Goal: Task Accomplishment & Management: Manage account settings

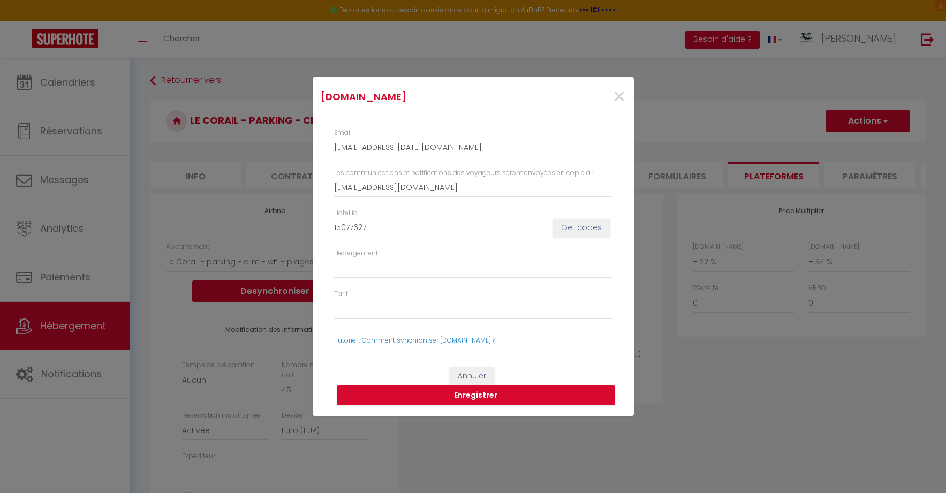
select select "3693-1528690721889816593"
select select "EUR"
select select
select select "+ 22 %"
select select "+ 34 %"
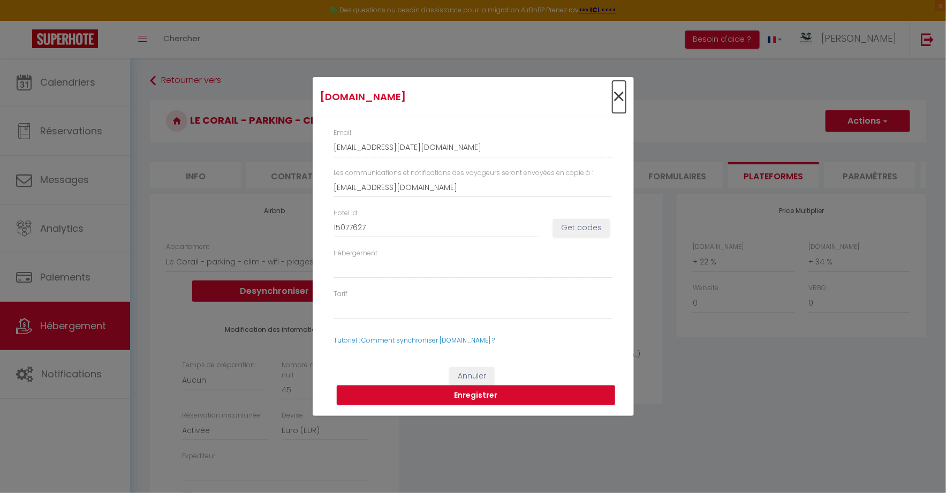
click at [617, 94] on span "×" at bounding box center [619, 97] width 13 height 32
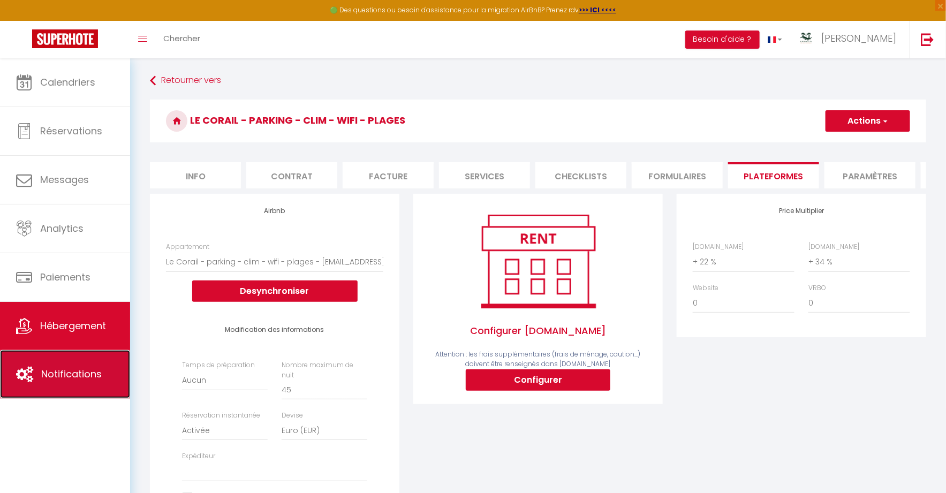
click at [64, 374] on span "Notifications" at bounding box center [71, 373] width 61 height 13
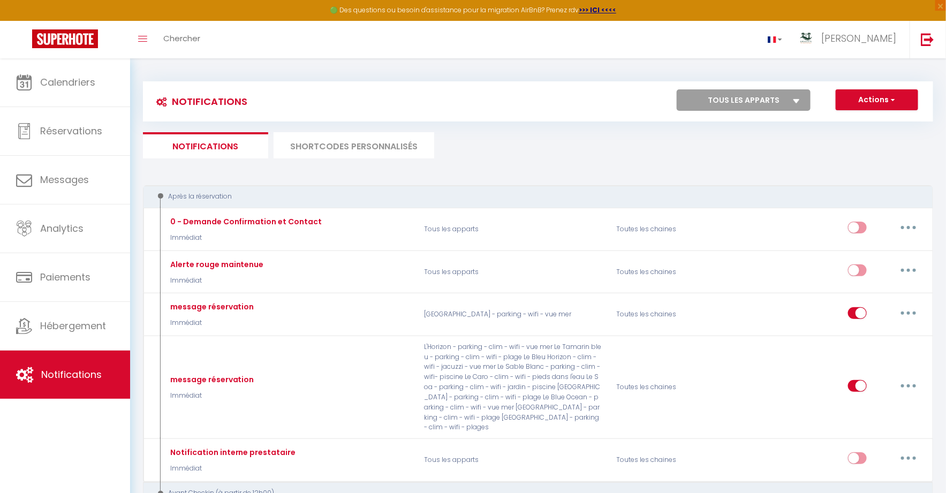
click at [397, 148] on li "SHORTCODES PERSONNALISÉS" at bounding box center [354, 145] width 161 height 26
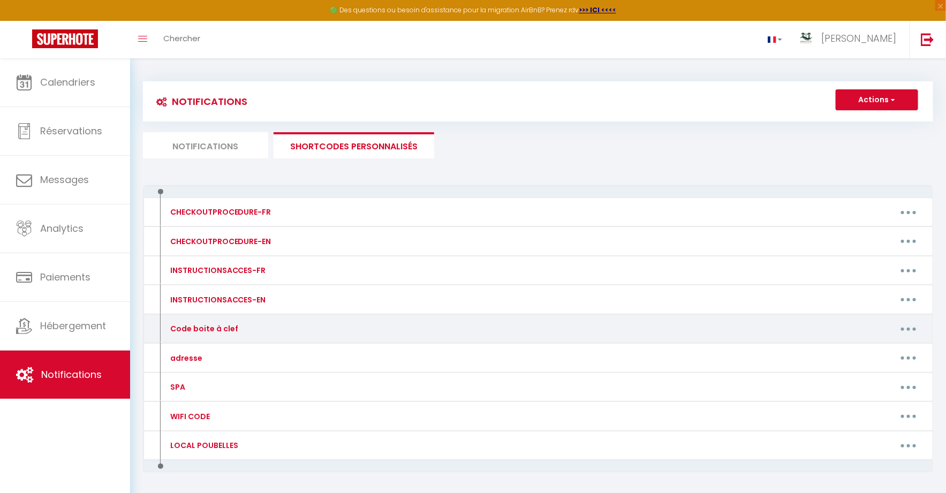
click at [917, 320] on button "button" at bounding box center [909, 328] width 30 height 17
click at [861, 354] on link "Editer" at bounding box center [880, 353] width 79 height 18
type input "Code boite à clef"
type textarea "-"
type textarea "la boite à clef se trouve sur le portillon de l'entrée (boite à clef de gauche)…"
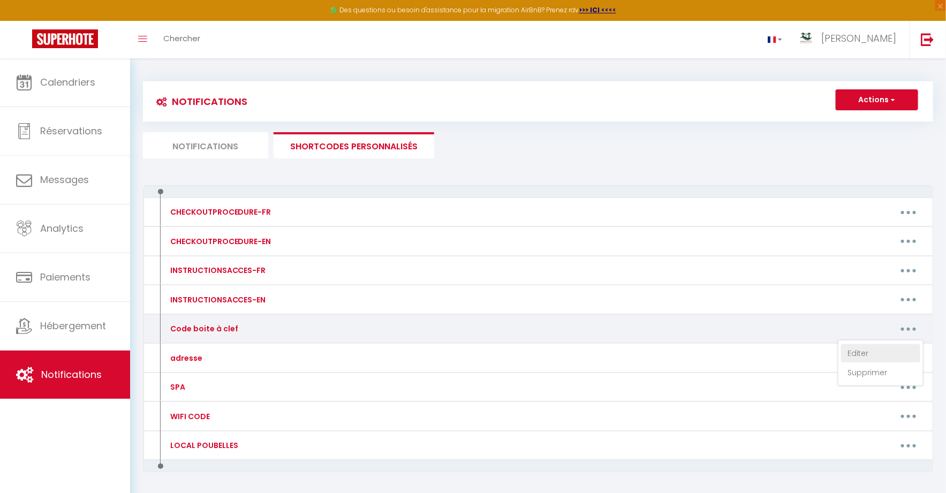
type textarea "la boite à clef se trouve en haut à gauche dans les escaliers de l'appartement …"
type textarea "- le code de la résidence est le 2615 traverser le couloir et ressortir de l'au…"
type textarea "la boite à clef se trouve à droite de la porte d'entrée de l'appartement n°50 C…"
type textarea "- Le code de l'entrée de la résidence est le 9743 A la boite à clef se trouve à…"
type textarea "- Le code du portail d'entrée de la résidence est le 01853 - Pour sortir sans l…"
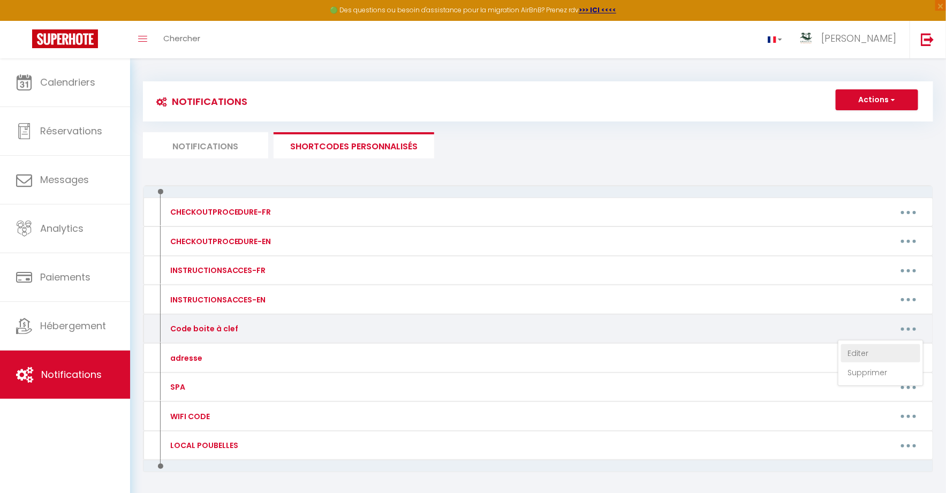
type textarea "Le bip du portail et la clef de l'appartement sont dans la boite à clef qui se …"
type textarea "- Le code du portail d'entrée voiture est le 20702 - place de parking num 61 la…"
type textarea "- Le code du portail d'entrée voiture est le 20702 - place de parking num 63 la…"
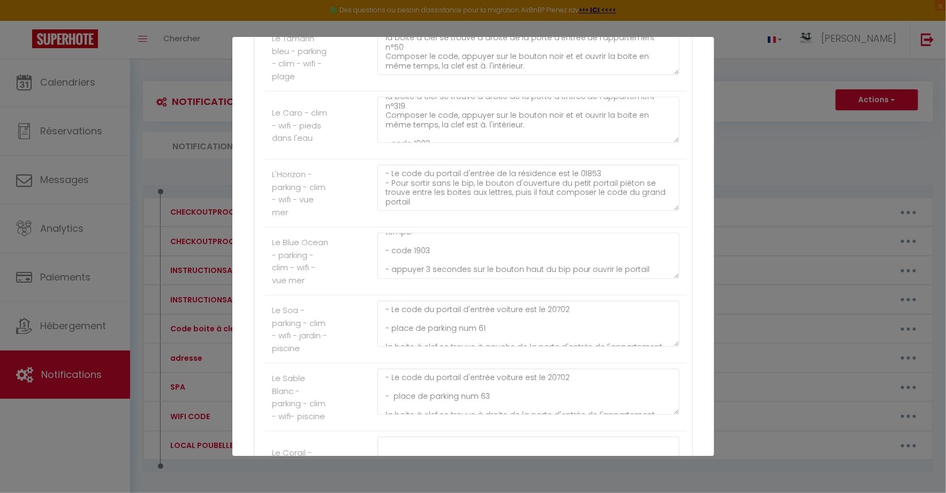
scroll to position [65, 0]
click at [78, 78] on div "Mettre à jour le code court personnalisé × Nom * Code boite à clef Contenu * - …" at bounding box center [473, 246] width 946 height 493
click at [70, 86] on div "Mettre à jour le code court personnalisé × Nom * Code boite à clef Contenu * - …" at bounding box center [473, 246] width 946 height 493
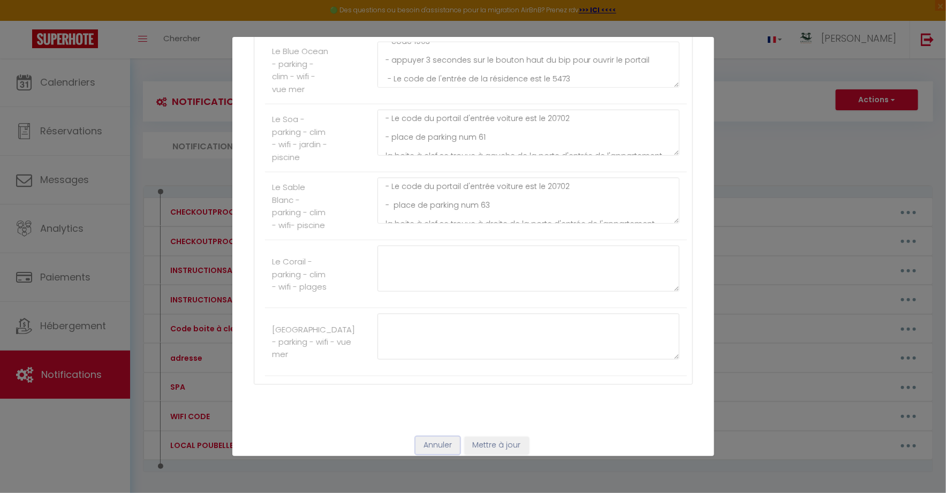
click at [451, 437] on button "Annuler" at bounding box center [438, 446] width 44 height 18
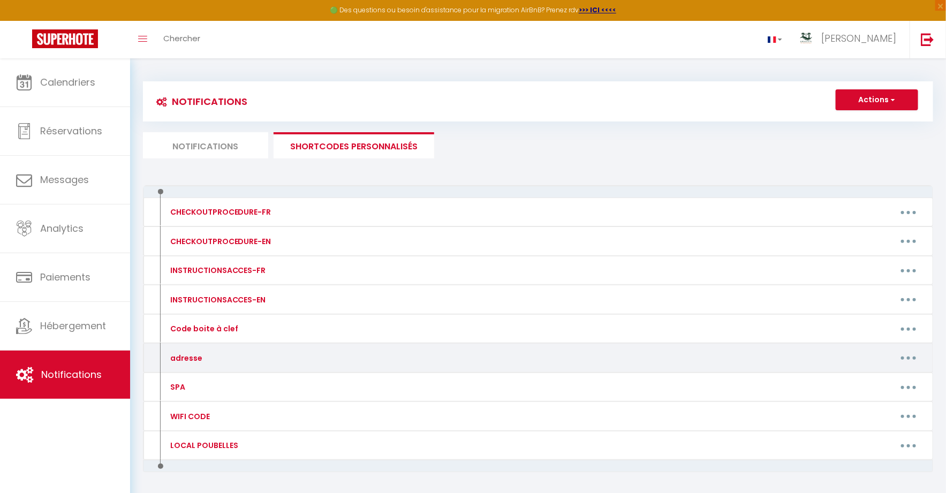
click at [908, 357] on icon "button" at bounding box center [908, 358] width 3 height 3
click at [826, 353] on div "Editer Supprimer" at bounding box center [642, 358] width 578 height 17
click at [914, 352] on button "button" at bounding box center [909, 358] width 30 height 17
click at [853, 381] on link "Editer" at bounding box center [880, 382] width 79 height 18
type input "adresse"
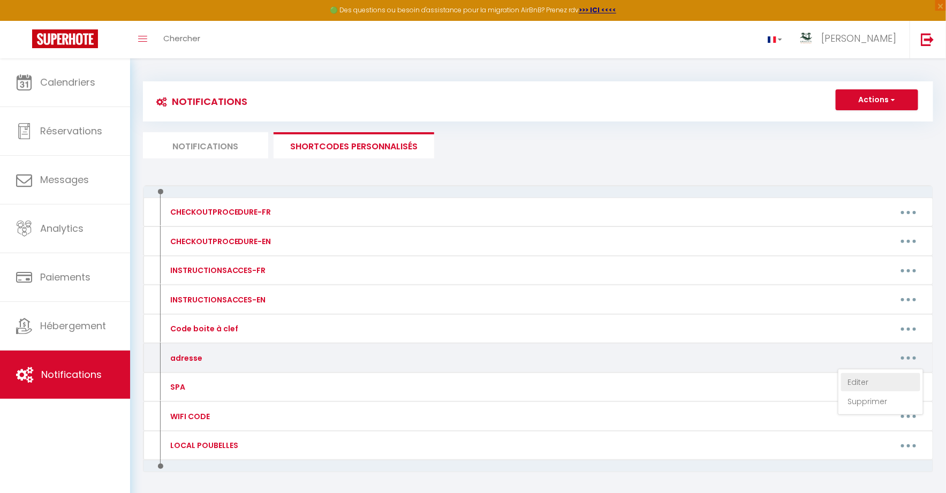
type textarea "148, chemin montée panon, 97460 ST PAUL (3 bassins les bains) Depuis la route d…"
type textarea "4 ruelle des ajoncs Appartement 5, résidence du soleil 97434 L'Ermitage les bai…"
type textarea "9 Mail de Rodrigues, Avenue de bourbon, résidence Nelson Christophe Colomb, Bat…"
type textarea "17 impasse des goëlands, résidence des tamarins, appartement N° 50, 1er étage, …"
type textarea "4 rue de port - résidence le caro, appartement N° 319, 1er étage, 97434 St Gill…"
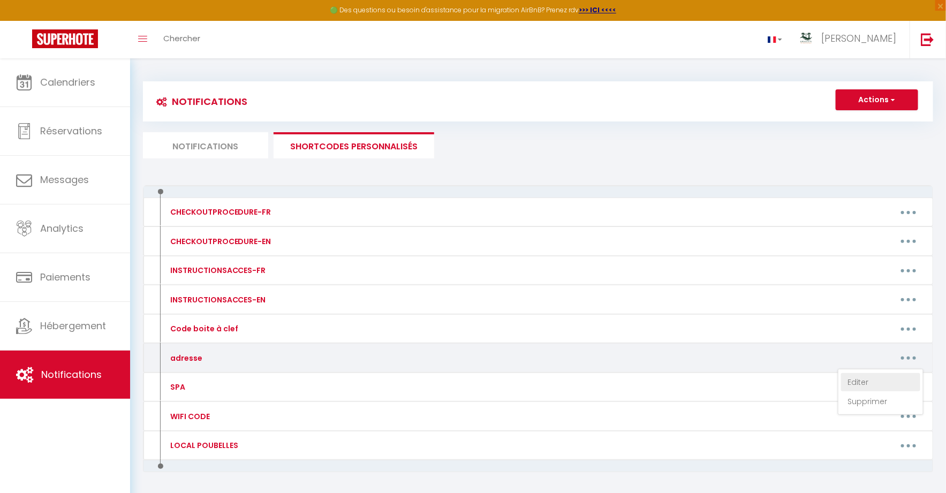
type textarea "124 chemin Summer (mettre numéro 126 sur le gps) résidence les TOURTERELLES, ap…"
type textarea "146 chemin Summer, résidence les OCEANIDES, appartement N°105, bâtiment B, 9743…"
type textarea "45 chemin des LANTANAS, résidence Sable Blanc, appartement N° 5, 97434 St Gille…"
type textarea "45 chemin des LANTANAS, résidence Sable Blanc, appartement N° 17, 97434 St Gill…"
type textarea "Résidence Jardin de Corail, 1 impasse des cycas appartement 6B 97434 Saline les…"
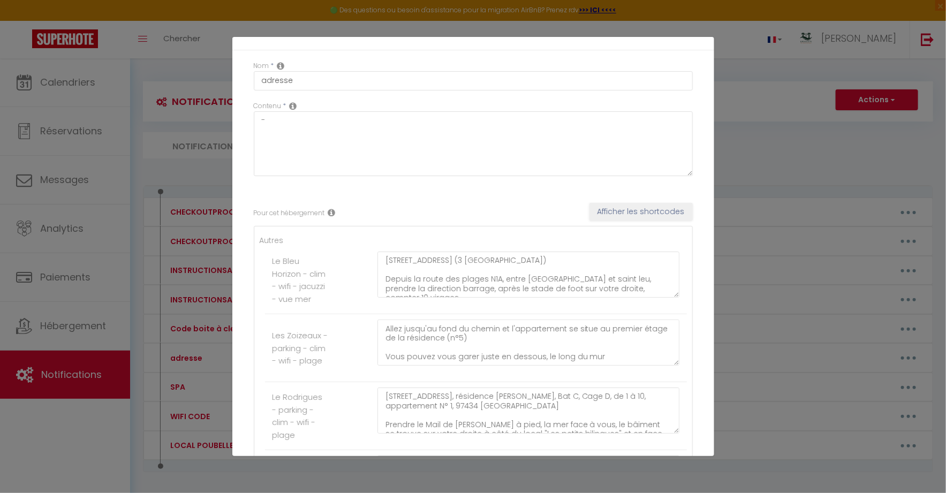
scroll to position [0, 0]
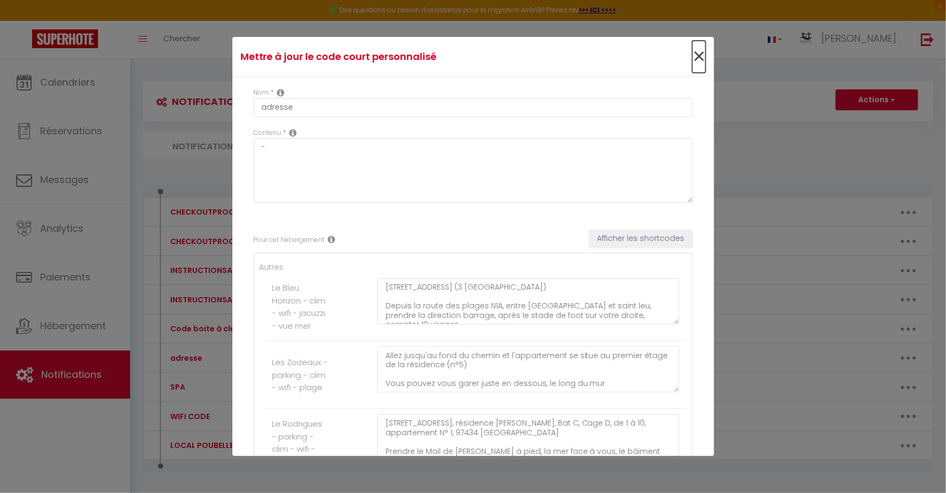
click at [703, 57] on span "×" at bounding box center [698, 57] width 13 height 32
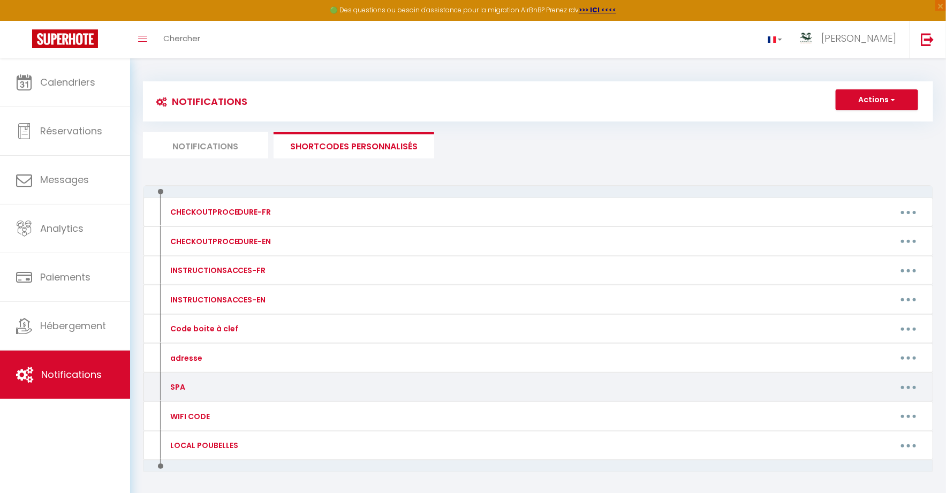
click at [907, 381] on button "button" at bounding box center [909, 387] width 30 height 17
click at [863, 403] on link "Editer" at bounding box center [880, 412] width 79 height 18
type input "SPA"
type textarea "Recommandations pour l'utilisation du SPA : Pour votre confort et pour conserve…"
type textarea "La gazinière fonctionne au gaz avec briquet, pas d'allumage automatique. Si la …"
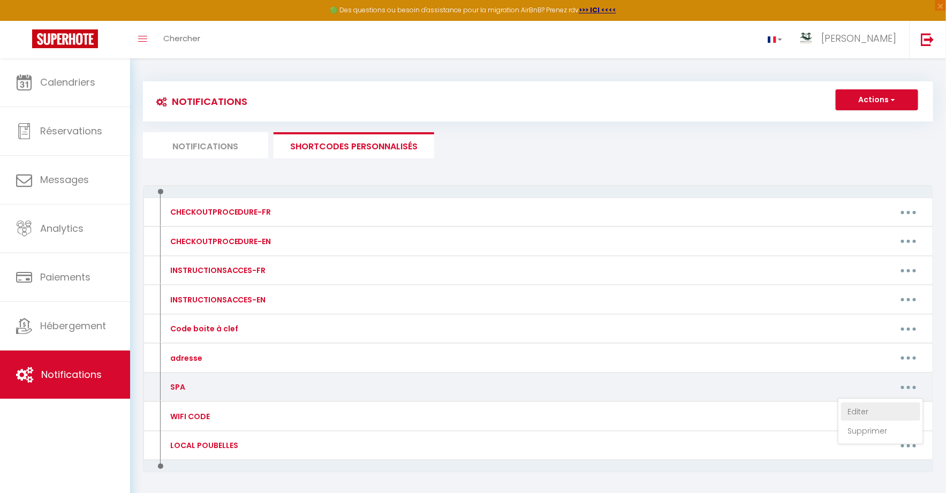
type textarea "L'accès à la piscine est possible sans limite d'horaire pendant toute la durée …"
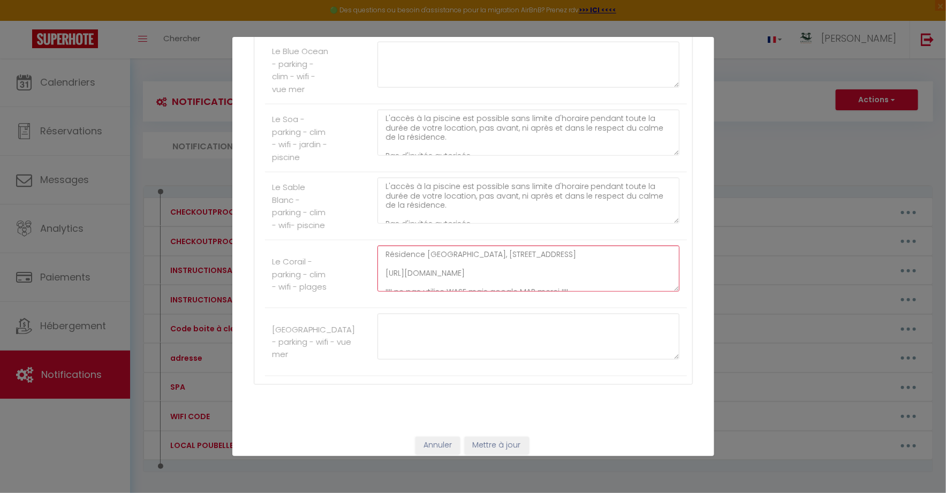
scroll to position [19, 0]
drag, startPoint x: 385, startPoint y: 248, endPoint x: 520, endPoint y: 321, distance: 153.1
click at [507, 437] on button "Mettre à jour" at bounding box center [497, 446] width 64 height 18
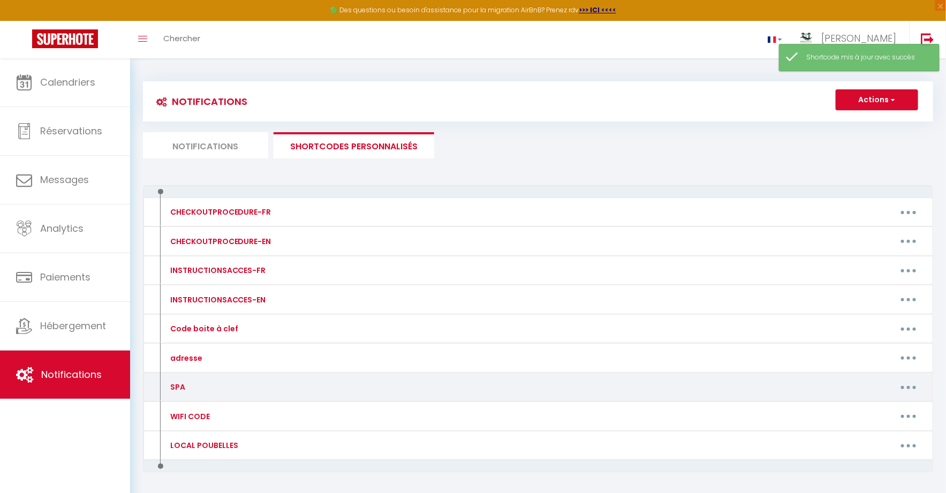
click at [908, 382] on button "button" at bounding box center [909, 387] width 30 height 17
click at [866, 403] on link "Editer" at bounding box center [880, 412] width 79 height 18
type input "SPA"
type textarea "-"
type textarea "Recommandations pour l'utilisation du SPA : Pour votre confort et pour conserve…"
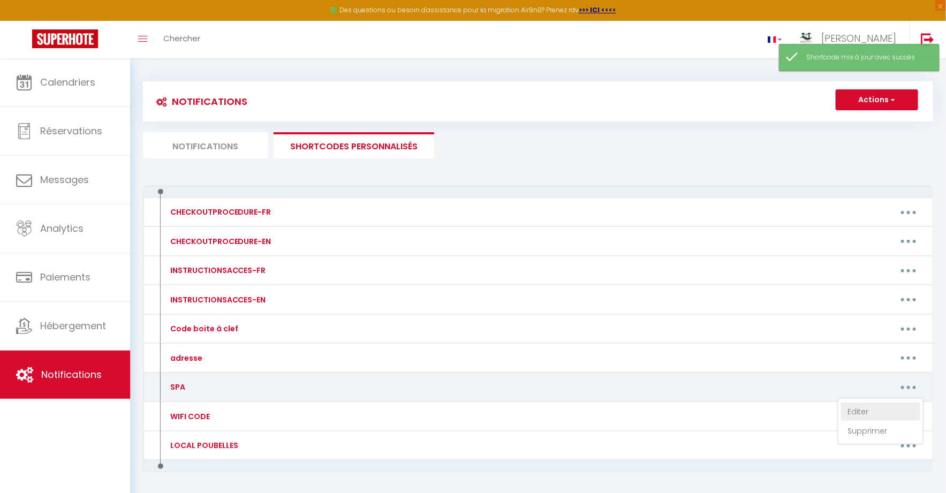
type textarea "La gazinière fonctionne au gaz avec briquet, pas d'allumage automatique. Si la …"
type textarea "L'accès à la piscine est possible sans limite d'horaire pendant toute la durée …"
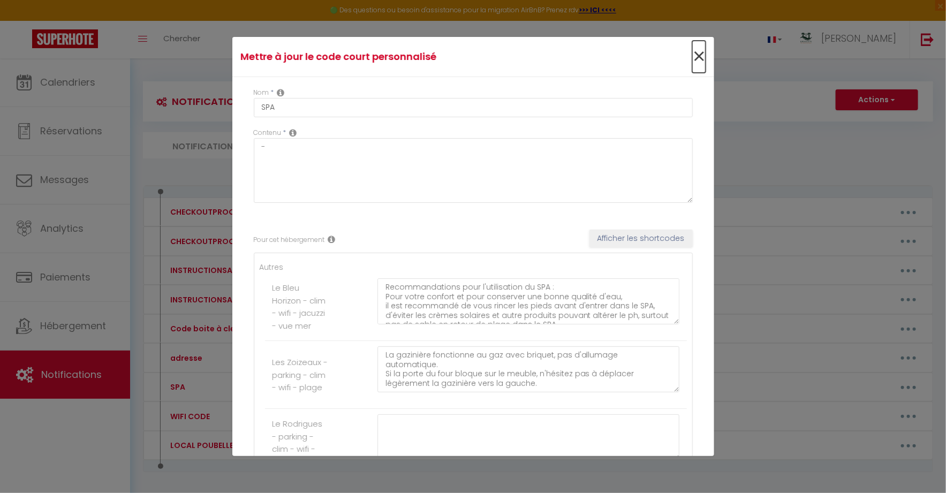
click at [701, 55] on span "×" at bounding box center [698, 57] width 13 height 32
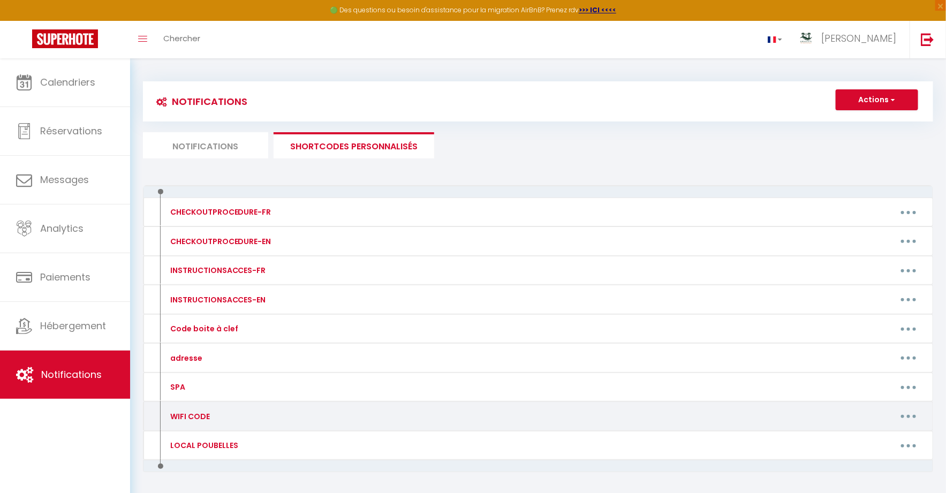
click at [907, 416] on button "button" at bounding box center [909, 416] width 30 height 17
click at [875, 434] on link "Editer" at bounding box center [880, 441] width 79 height 18
type input "WIFI CODE"
type textarea "Le code wifi est le suivant : ZEOP-C1D8B0 mot de passe : X2Kj9KXMYbTyRJ6A"
type textarea "Le code wifi est le suivant : ZEOP-B831B0 mot de passe : pqkqdZrdEBGx3r2G"
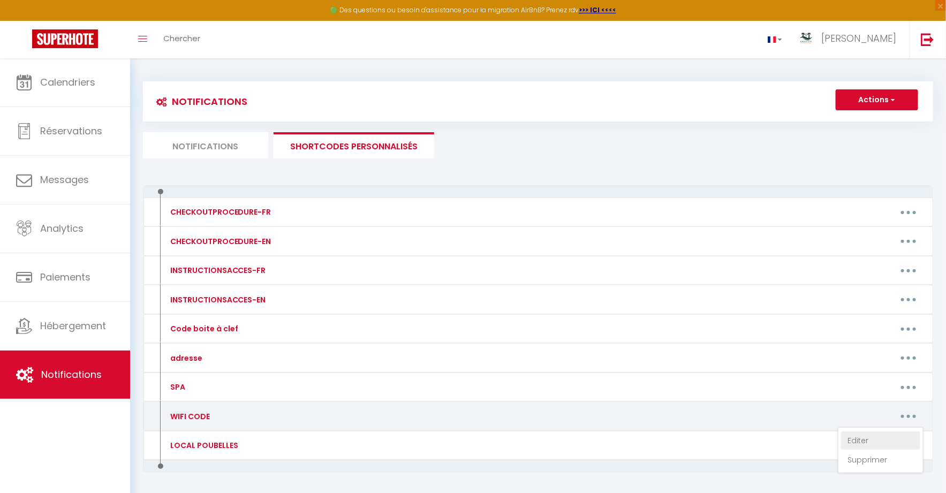
type textarea "Le code wifi est le suivant : ZEOP-a02008 mot de passe : INNBOX3149302957543"
type textarea "Le code wifi est le suivant : ZTE_5G_Z4cqJQ mot de passe : W2RPiZ3Y"
type textarea "Le code wifi est le suivant : ZEOP-7F00B0 mot de passe :6tJUtkpKrNNMUYfX"
type textarea "Le code wifi est le suivant : ZEOP-a11cb2 mot de passe : INNBOX3010000069"
type textarea "Le code wifi est le suivant : ZEOP-C60BB0 mot de passe : V3RxZxHNBNWNbcWH"
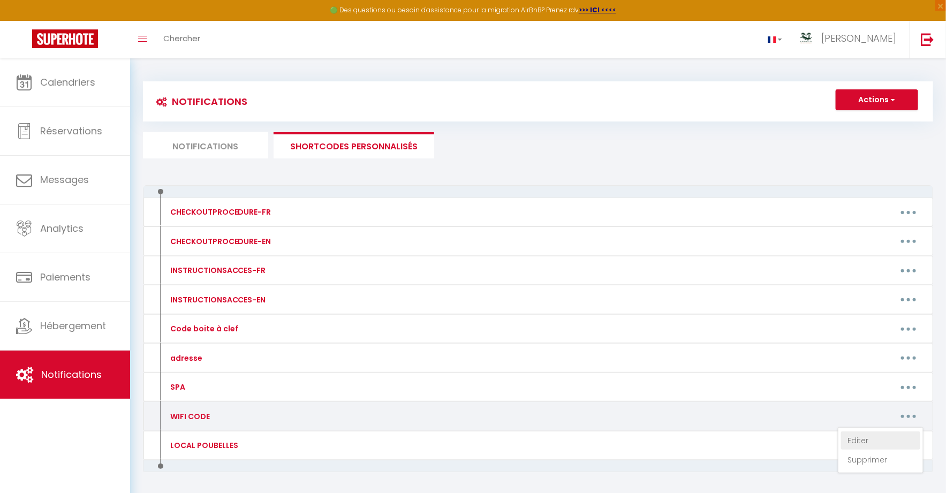
type textarea "Le code wifi est le suivant : Livebox-DODO mot de passe : zwKm omNh Az3n CFsV yW"
type textarea "Le code wifi est le suivant : ZEOP-6788AD mot de passe : VWvXwunj434mdbvY"
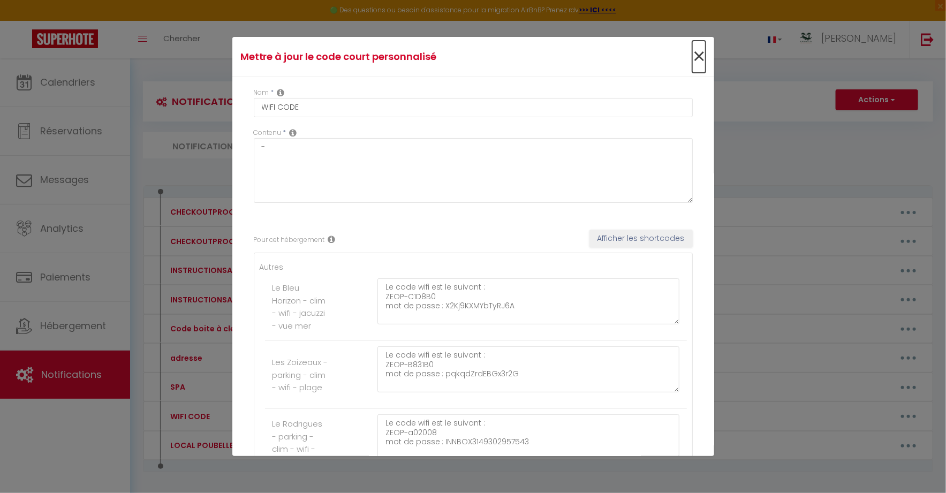
click at [699, 54] on span "×" at bounding box center [698, 57] width 13 height 32
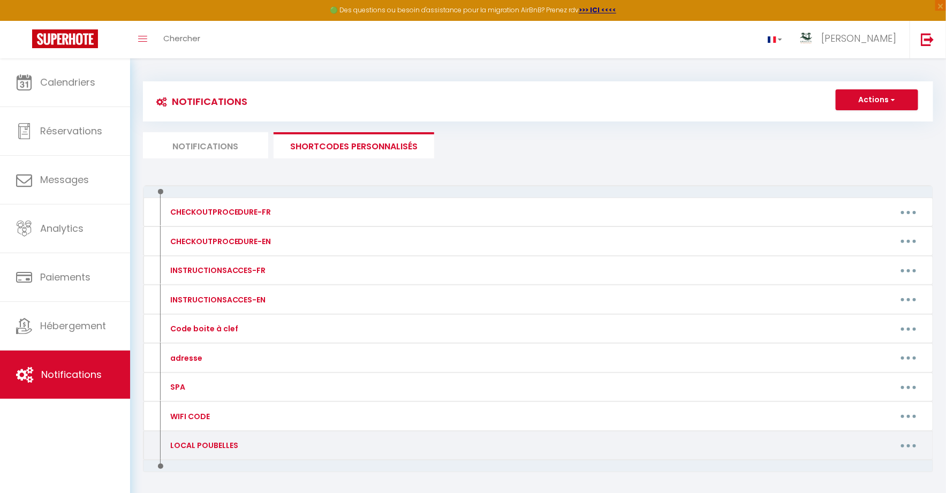
click at [902, 441] on button "button" at bounding box center [909, 445] width 30 height 17
click at [873, 464] on link "Editer" at bounding box center [880, 470] width 79 height 18
type input "LOCAL POUBELLES"
type textarea "les poubelles se situent en bas de la résidence dans la cour en sortant sur la …"
type textarea "Le local à poubelles se situe à côté du portail à l'extérieur de la résidence, …"
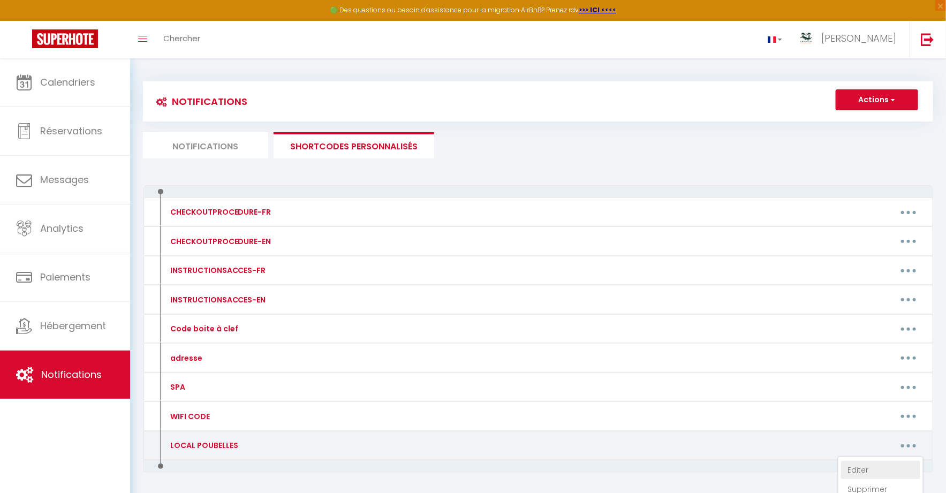
type textarea "Le local à poubelles se situe a l'extérieur de la résidence en sortant sur votr…"
type textarea "les poubelles se situent en bas de la résidence en sortant dans le sasse sur vo…"
type textarea "Le local à poubelles se situe a l'extérieur de la résidence en sortant sur votr…"
type textarea "Le local à poubelles se situe à côté du portail à l'extérieur de la résidence, …"
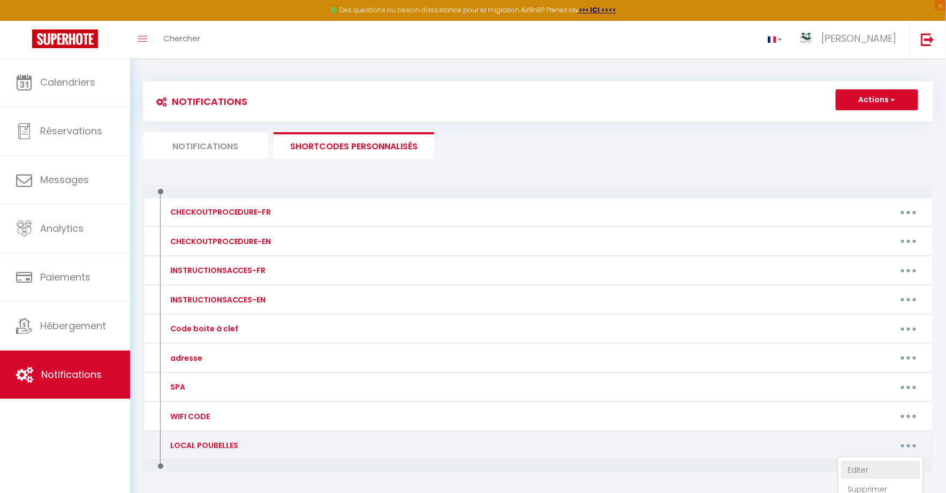
type textarea "Le local à poubelles se situe à côté du portail à l'extérieur de la résidence, …"
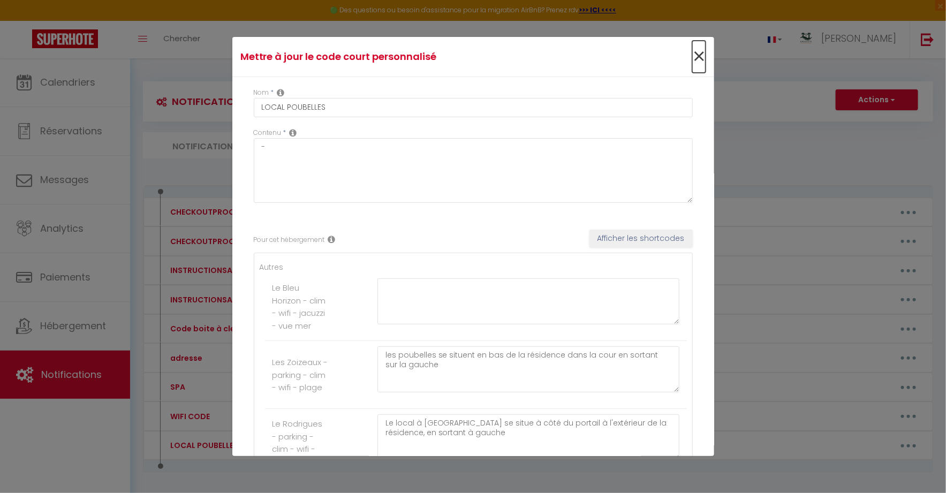
click at [697, 59] on span "×" at bounding box center [698, 57] width 13 height 32
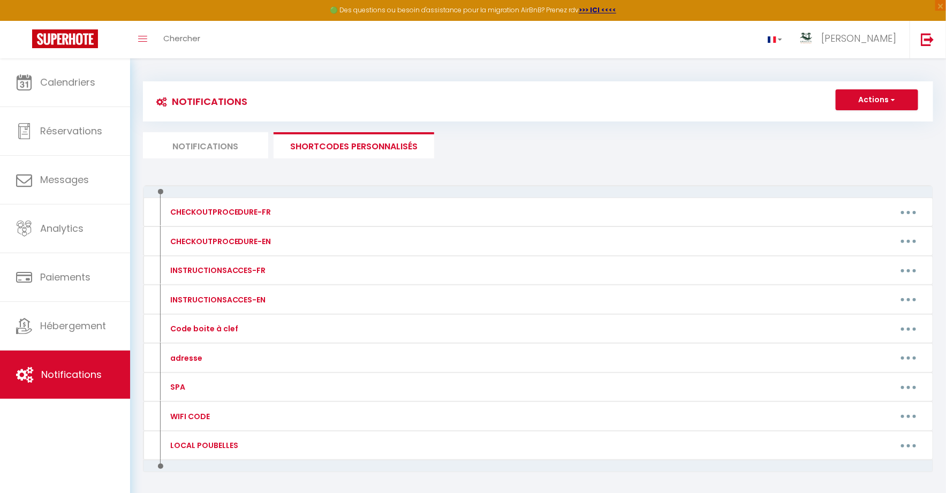
click at [226, 141] on li "Notifications" at bounding box center [205, 145] width 125 height 26
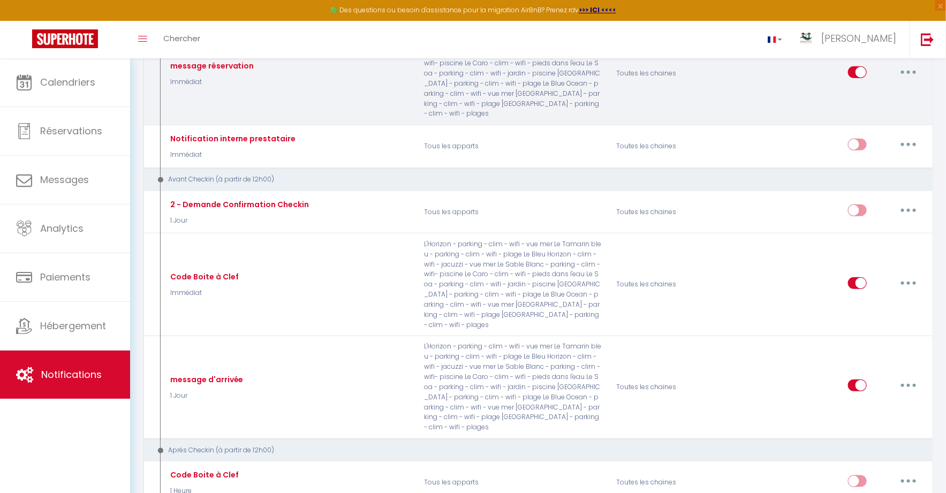
scroll to position [320, 0]
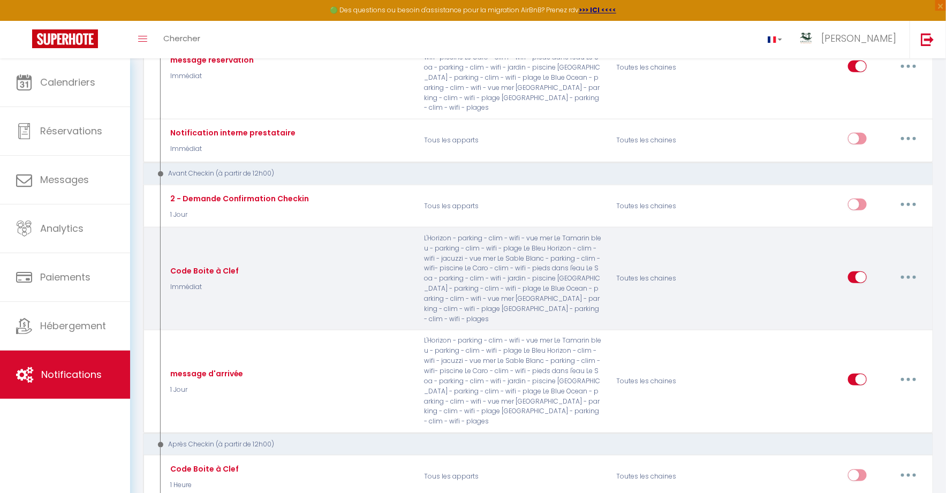
click at [914, 269] on button "button" at bounding box center [909, 277] width 30 height 17
click at [863, 292] on link "Editer" at bounding box center [880, 301] width 79 height 18
type input "Code Boite à Clef"
select select "Immédiat"
select select
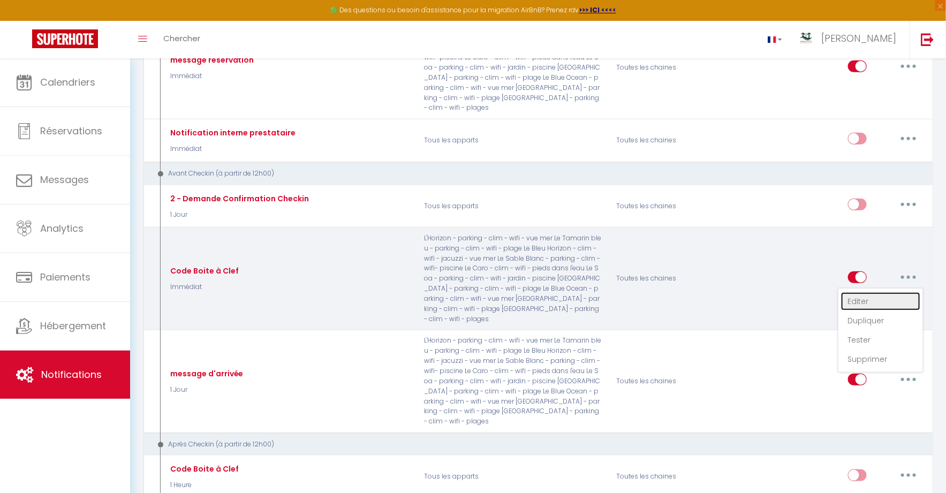
checkbox input "true"
checkbox input "false"
radio input "true"
type input "code boite à clef"
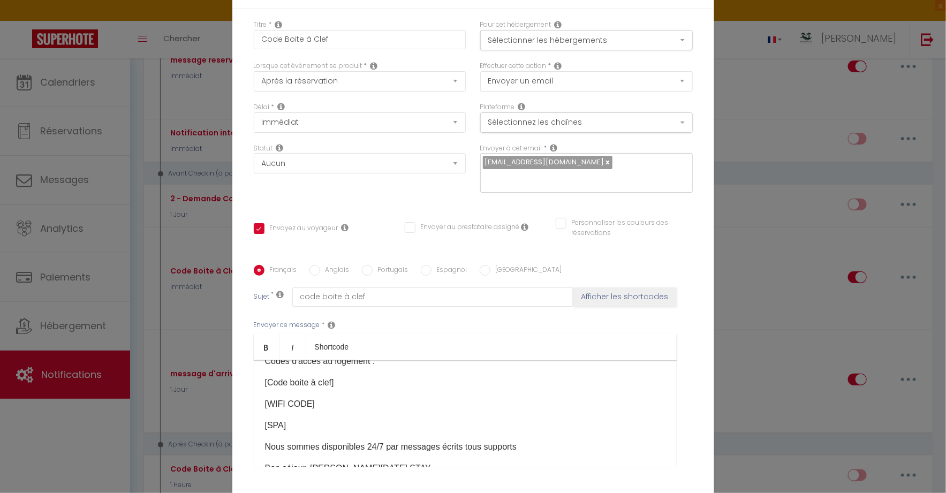
scroll to position [0, 0]
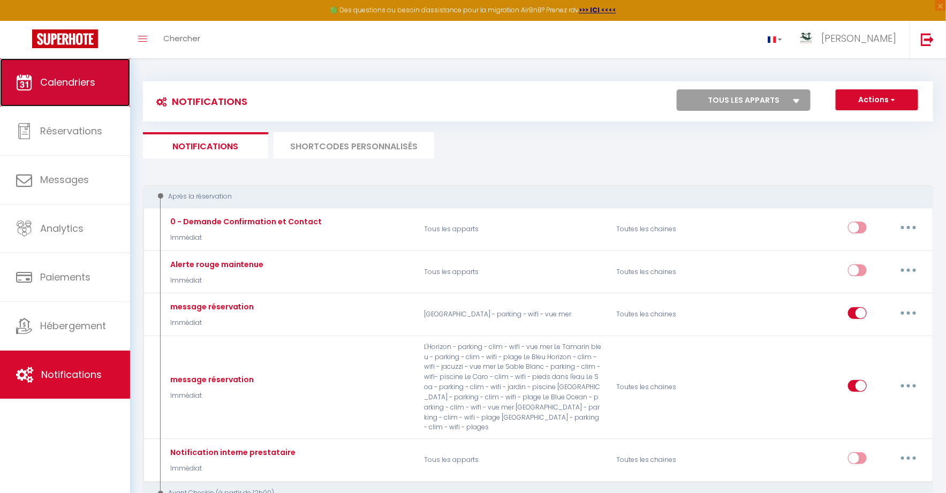
click at [82, 79] on span "Calendriers" at bounding box center [67, 82] width 55 height 13
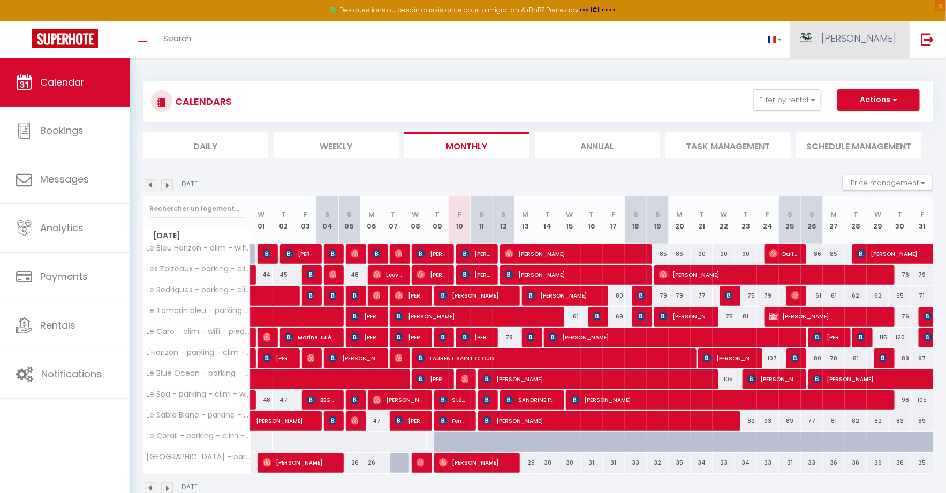
click at [884, 33] on span "[PERSON_NAME]" at bounding box center [858, 38] width 75 height 13
click at [853, 74] on link "Settings" at bounding box center [866, 74] width 79 height 18
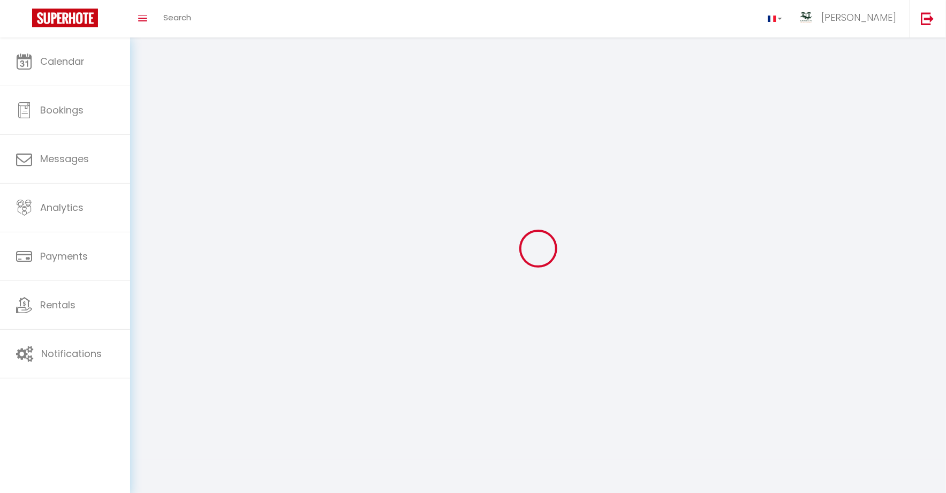
type input "[PERSON_NAME]"
type input "KARMA STAY"
type input "+262 693999861"
type input "4 ruelle des ajoncs"
type input "97434"
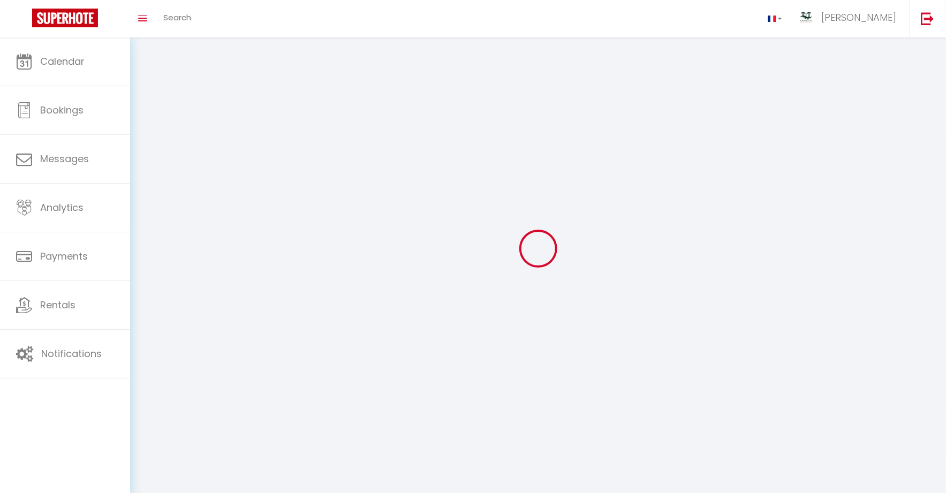
type input "Saint Paul"
type input "imseqwQp8BK3EMyAd7rQHlHIT"
type input "vDmZmzWnCvDXEAv6LuWGKcpld"
select select "177"
select select "28"
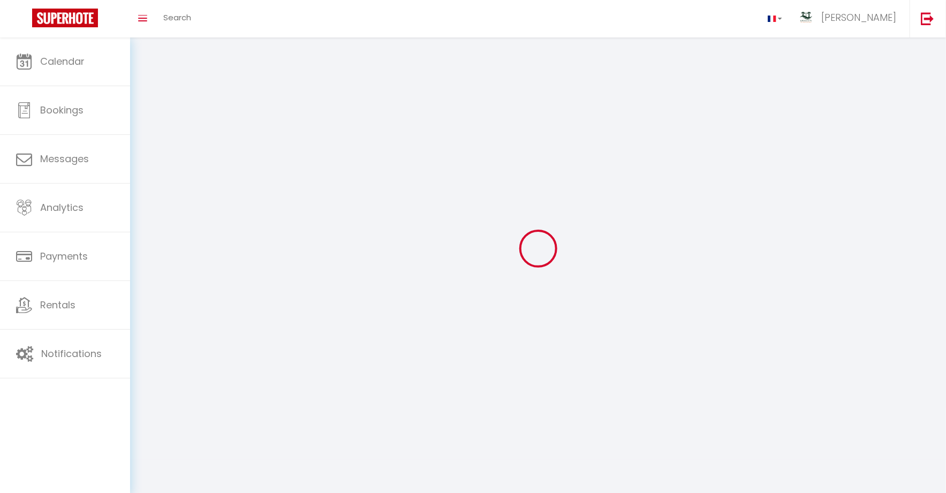
type input "imseqwQp8BK3EMyAd7rQHlHIT"
type input "vDmZmzWnCvDXEAv6LuWGKcpld"
type input "https://app.superhote.com/#/get-available-rentals/vDmZmzWnCvDXEAv6LuWGKcpld"
select select "fr"
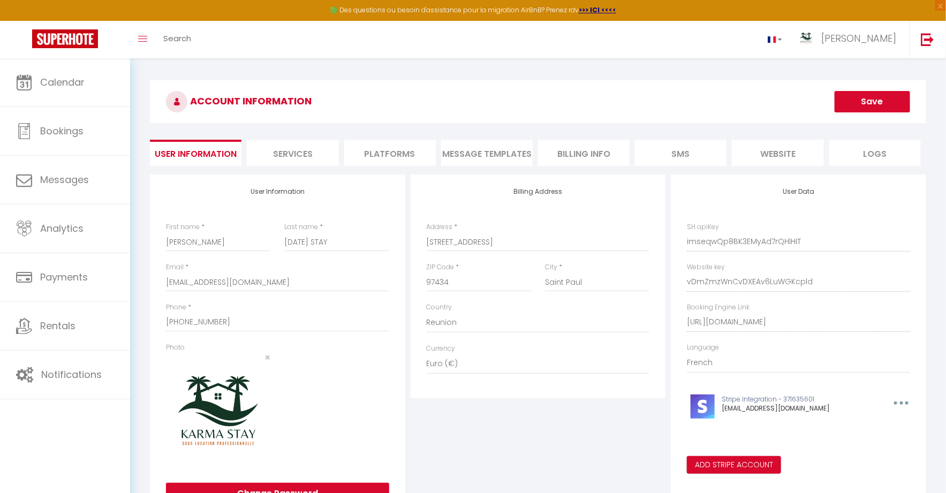
click at [399, 154] on li "Platforms" at bounding box center [390, 153] width 92 height 26
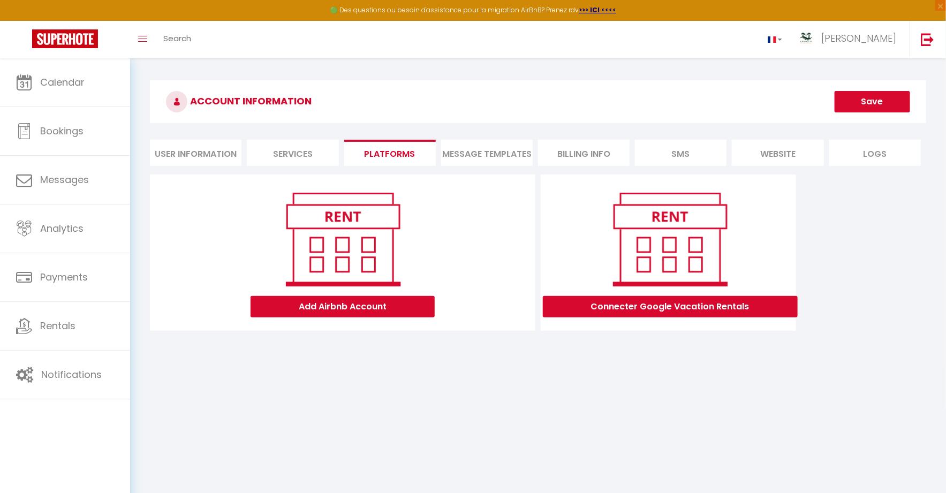
click at [293, 155] on li "Services" at bounding box center [293, 153] width 92 height 26
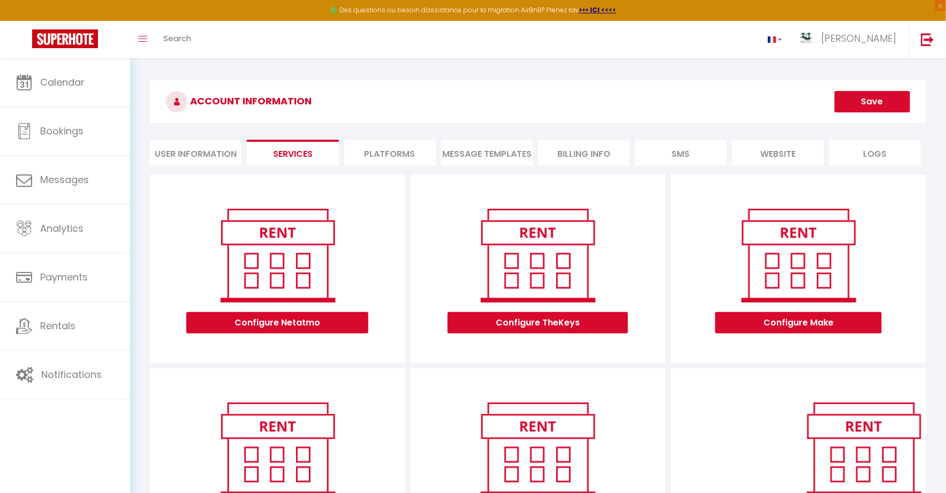
click at [387, 159] on li "Platforms" at bounding box center [390, 153] width 92 height 26
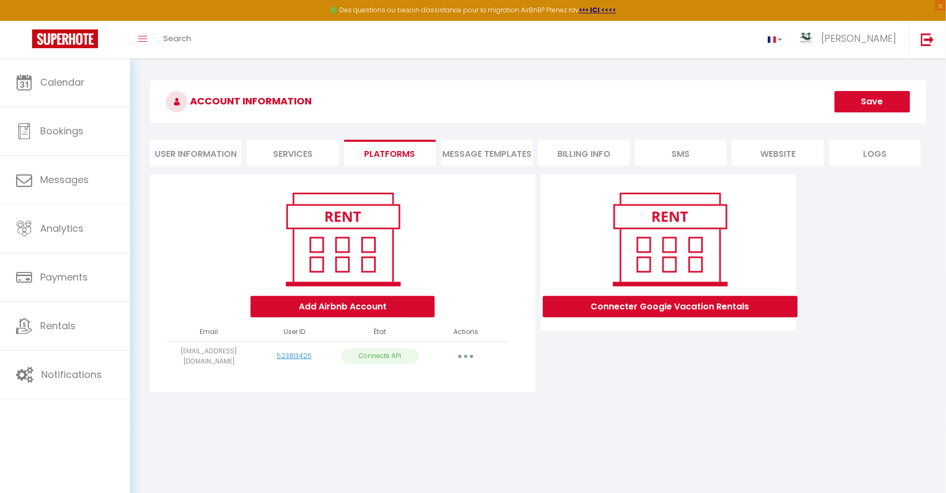
click at [193, 156] on li "User Information" at bounding box center [196, 153] width 92 height 26
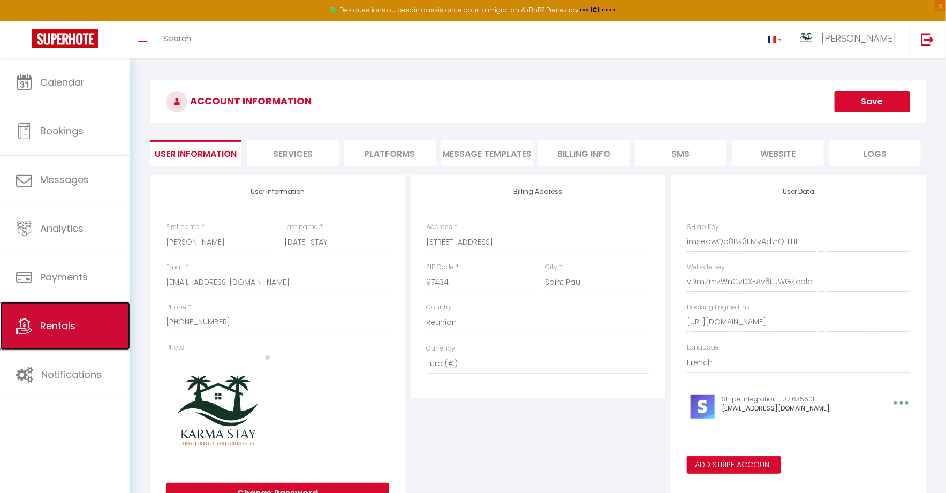
click at [64, 329] on span "Rentals" at bounding box center [57, 325] width 35 height 13
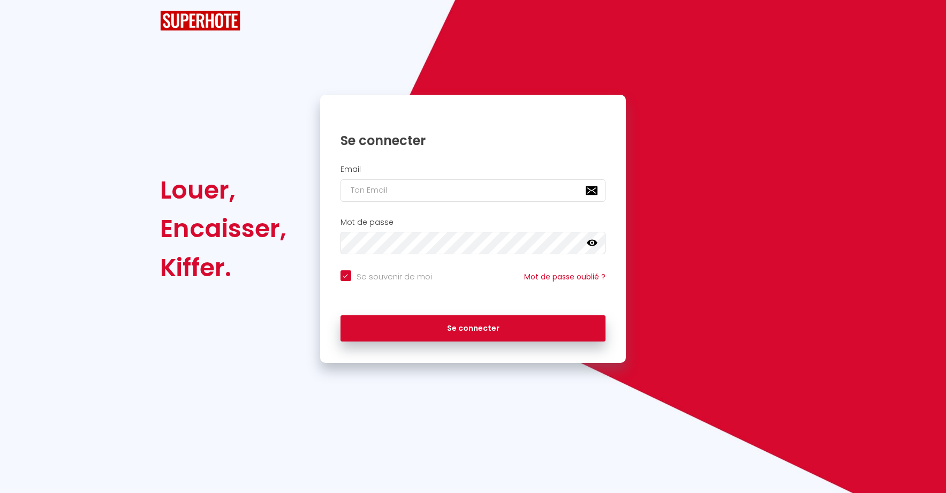
checkbox input "true"
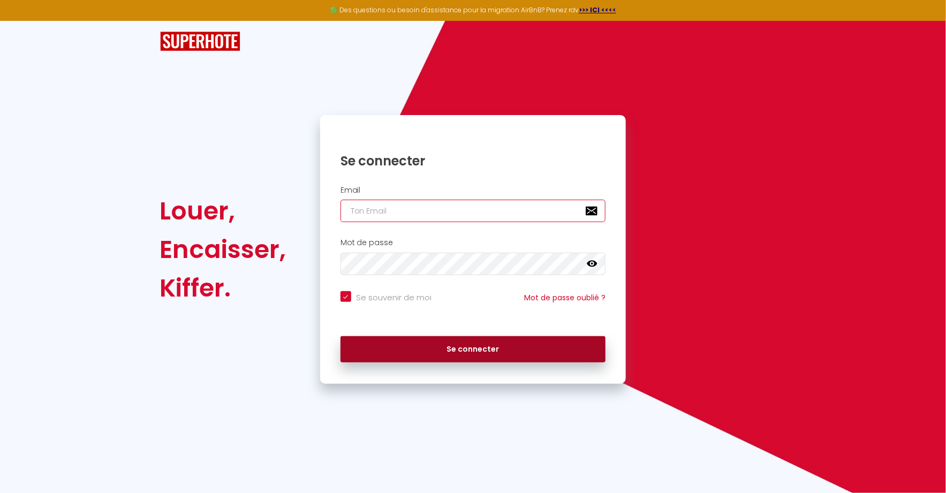
type input "[EMAIL_ADDRESS][DOMAIN_NAME]"
click at [464, 356] on button "Se connecter" at bounding box center [474, 349] width 266 height 27
checkbox input "true"
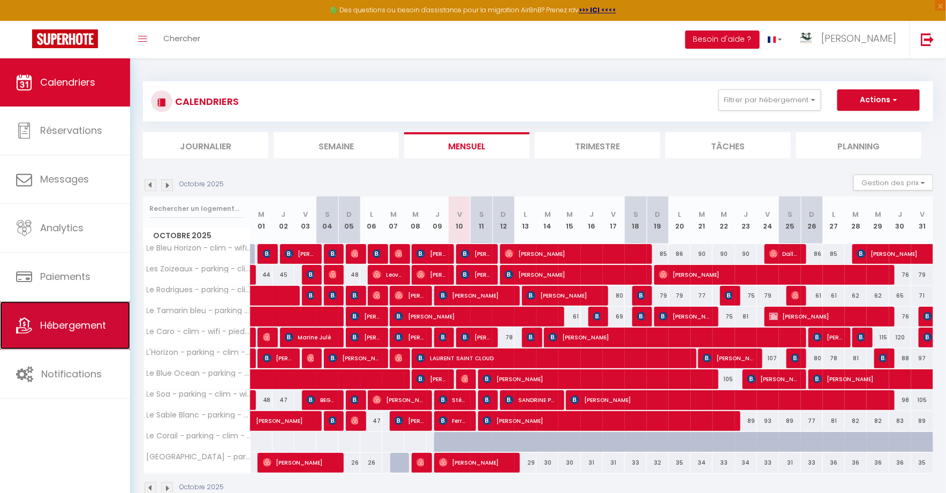
click at [63, 319] on span "Hébergement" at bounding box center [73, 325] width 66 height 13
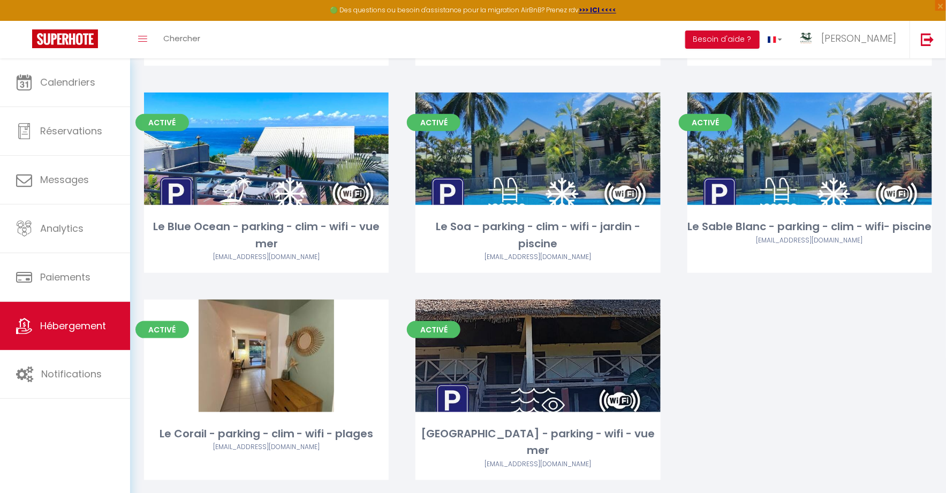
scroll to position [469, 0]
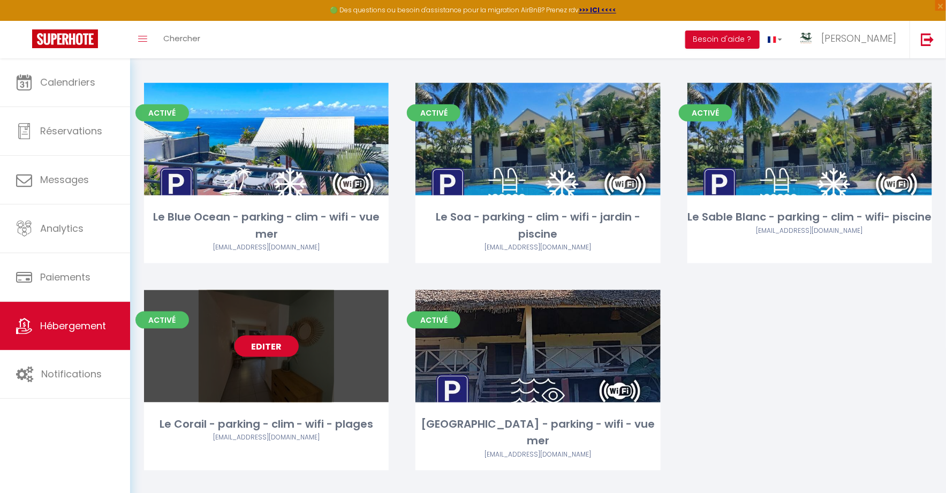
click at [263, 342] on link "Editer" at bounding box center [267, 346] width 64 height 21
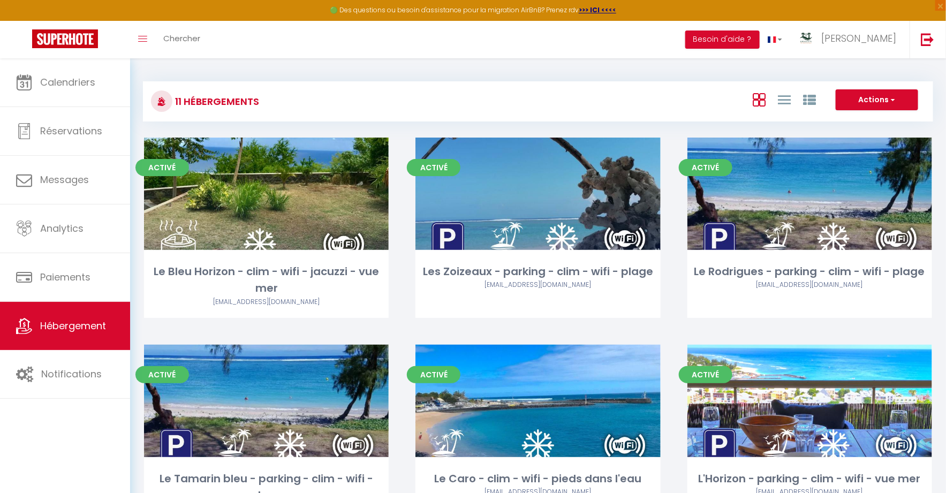
select select "3"
select select "2"
select select "1"
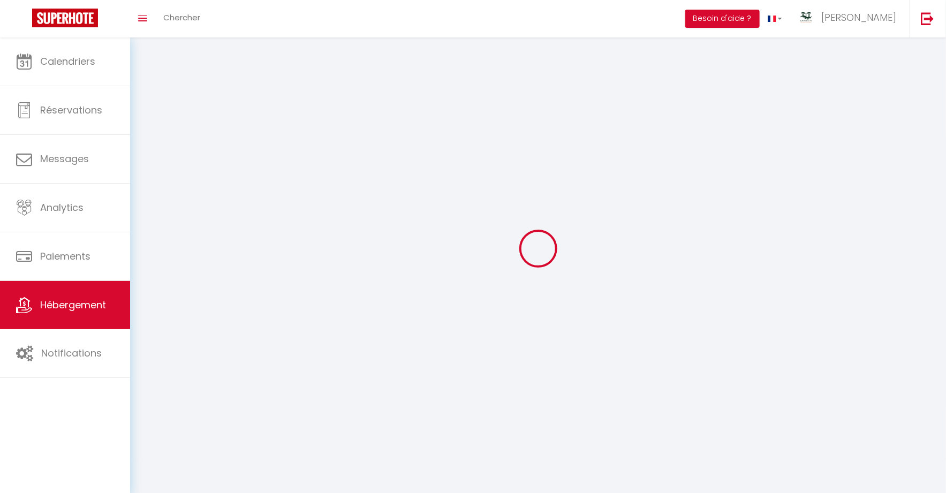
select select
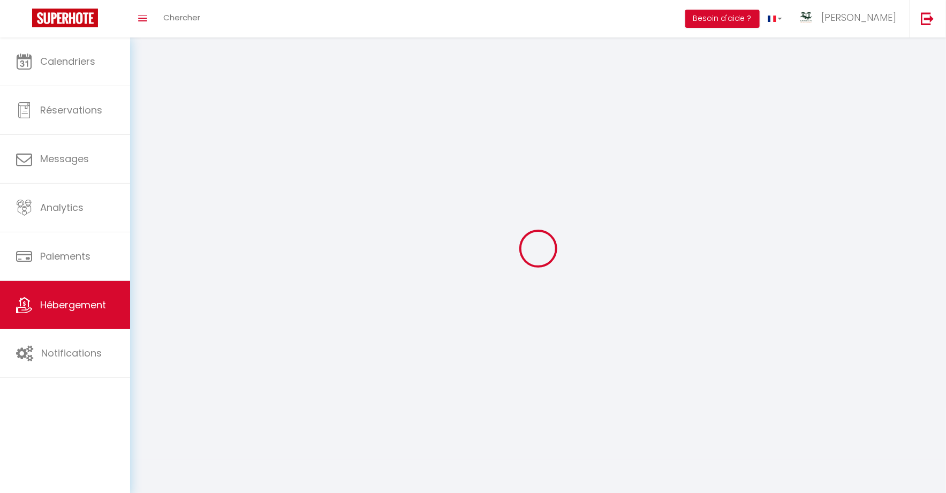
select select
checkbox input "false"
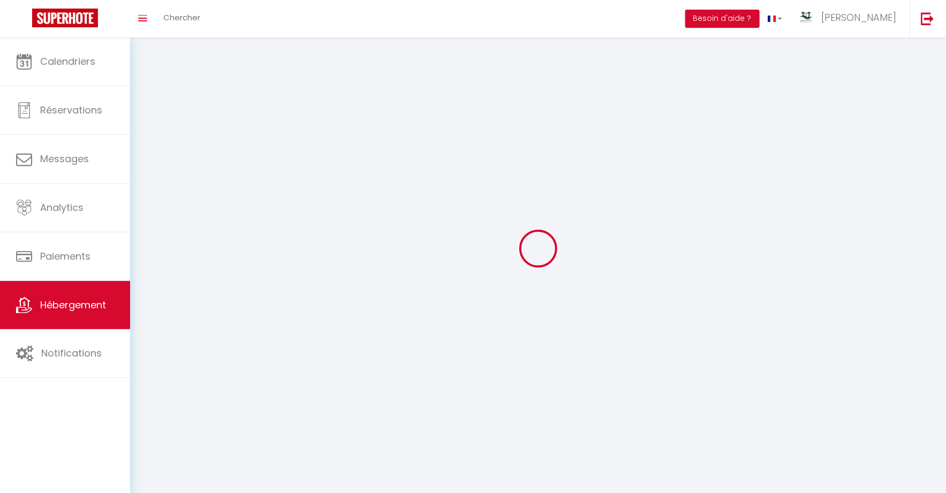
select select
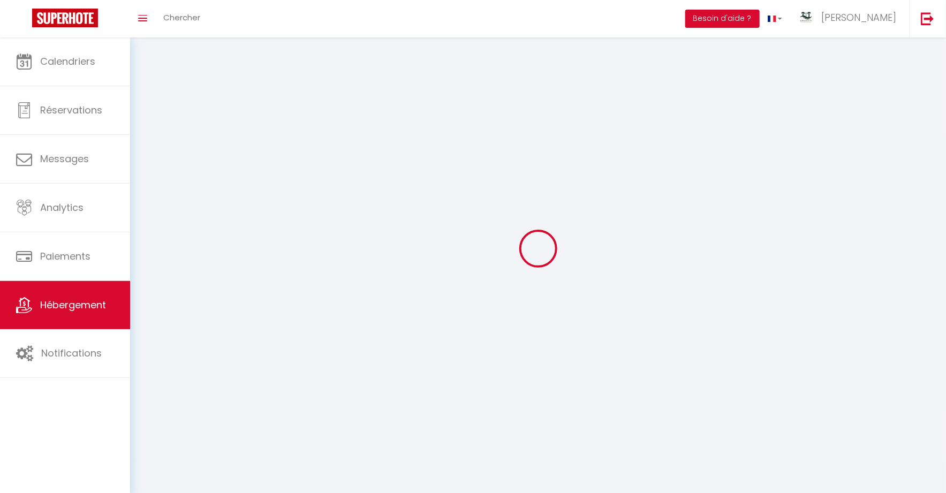
select select
checkbox input "false"
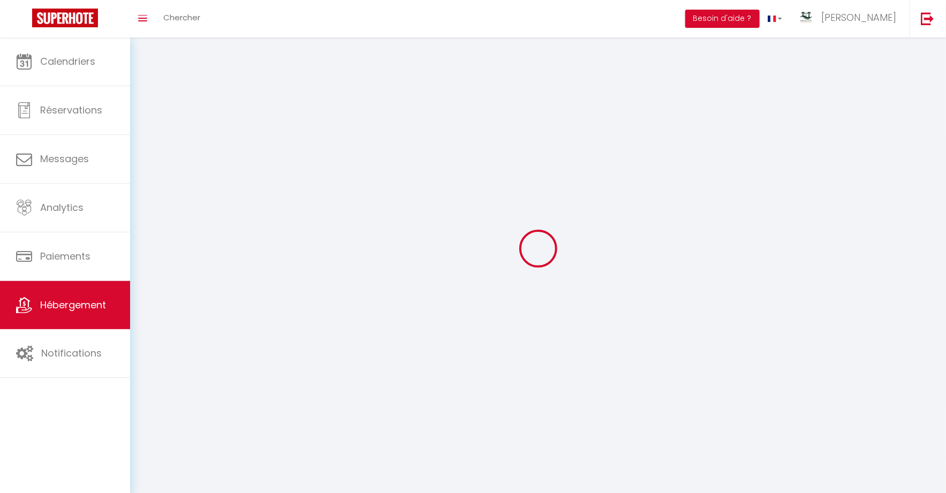
checkbox input "false"
select select
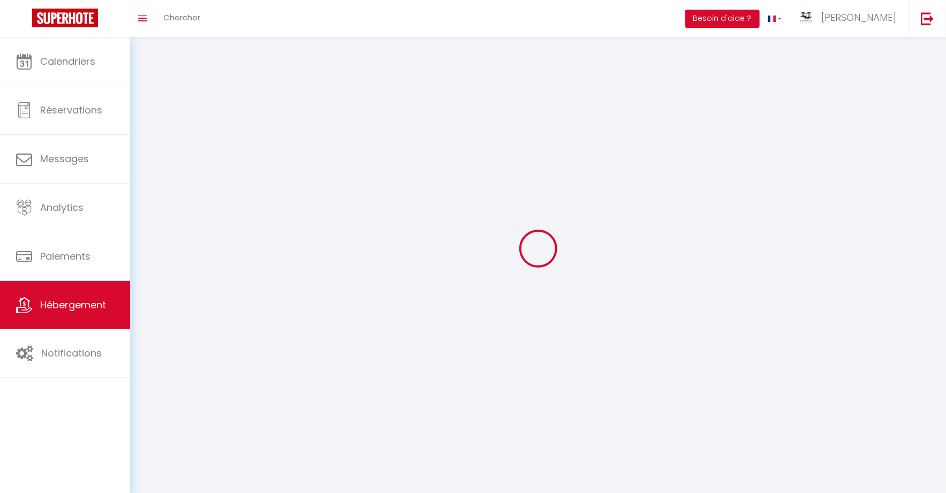
select select "28"
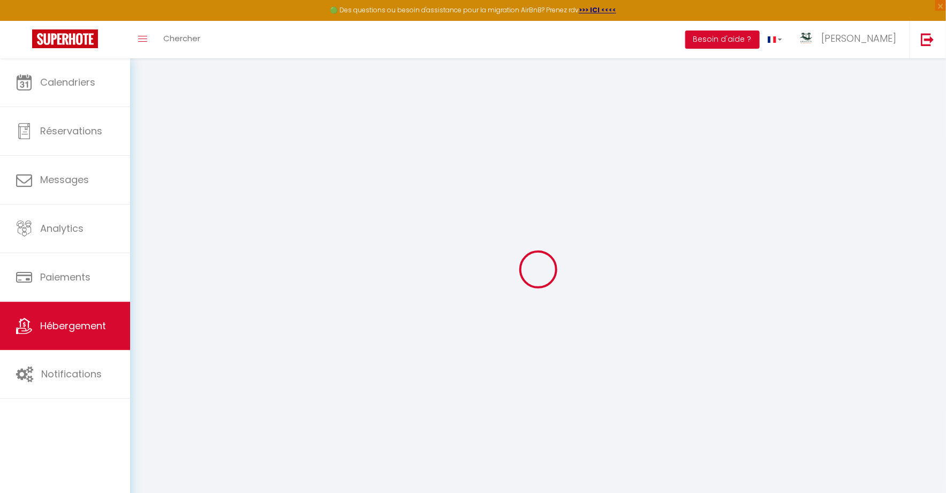
select select
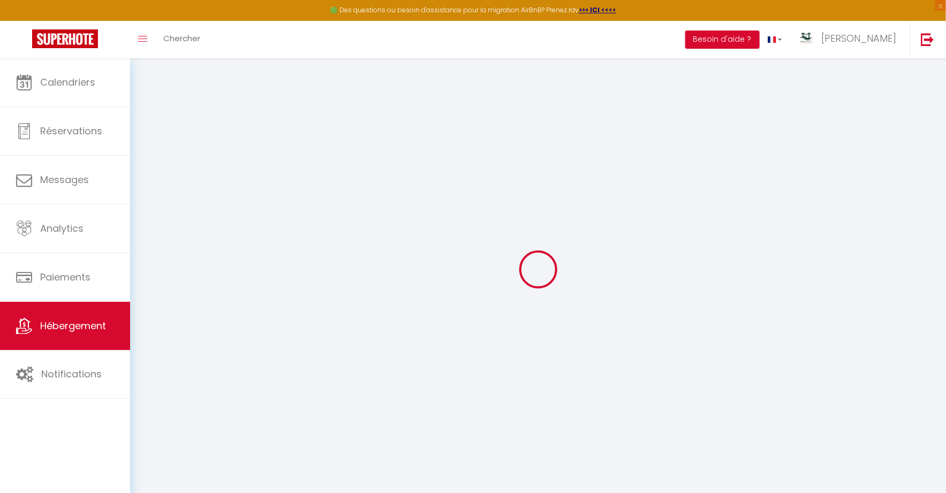
select select
checkbox input "false"
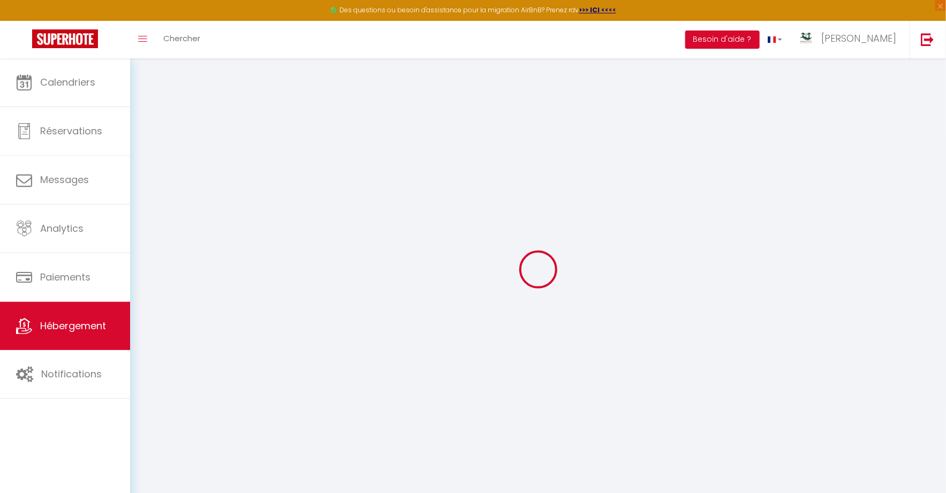
select select
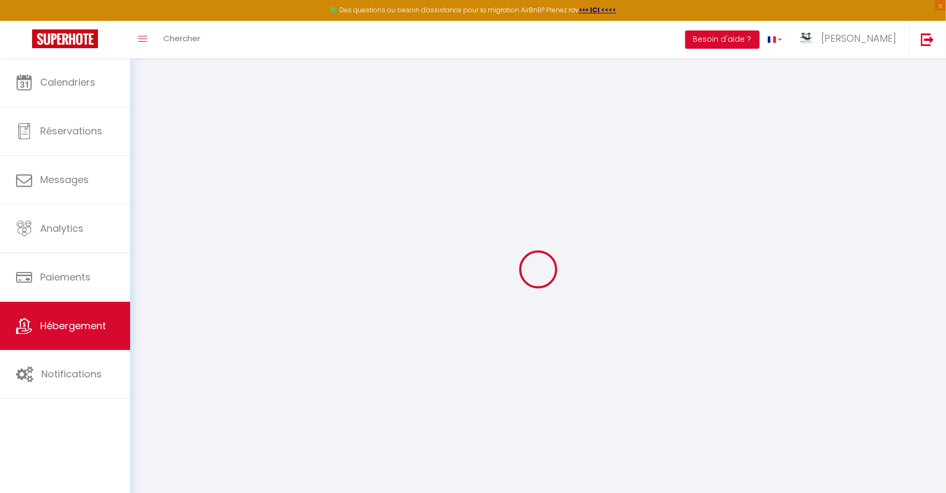
select select
checkbox input "false"
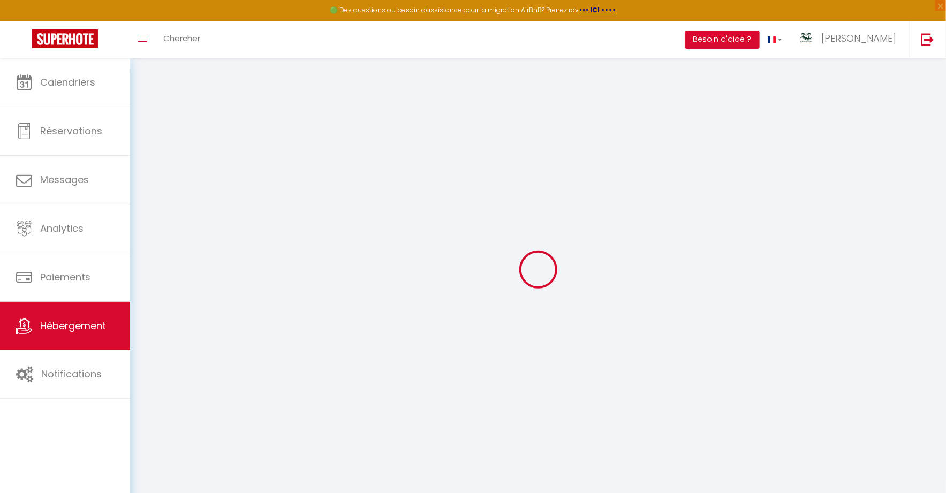
checkbox input "false"
select select
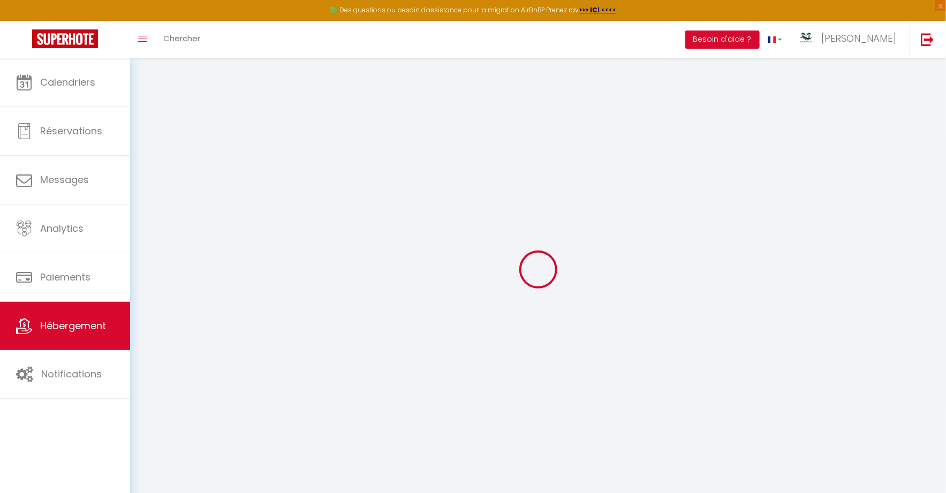
select select
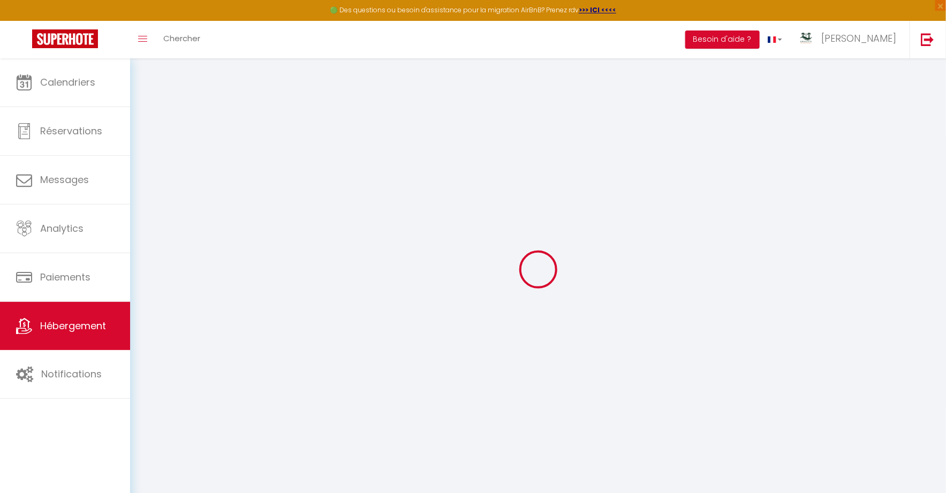
checkbox input "false"
select select
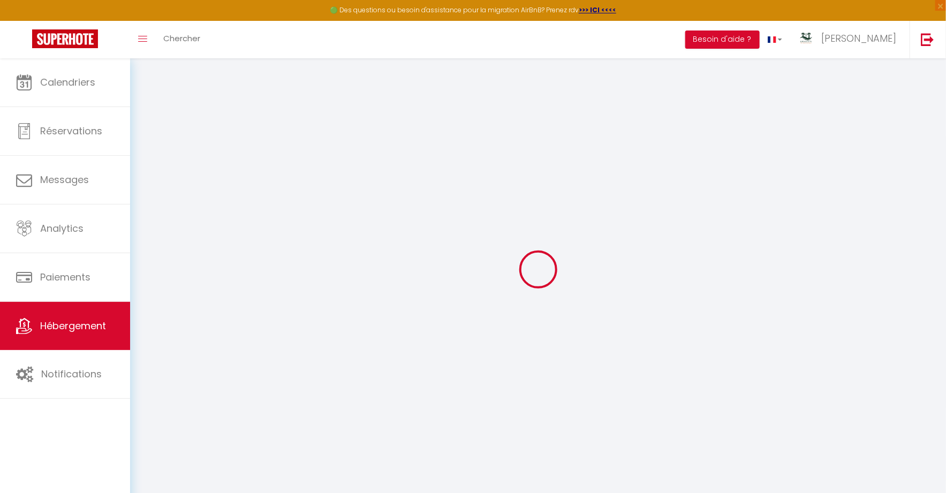
select select
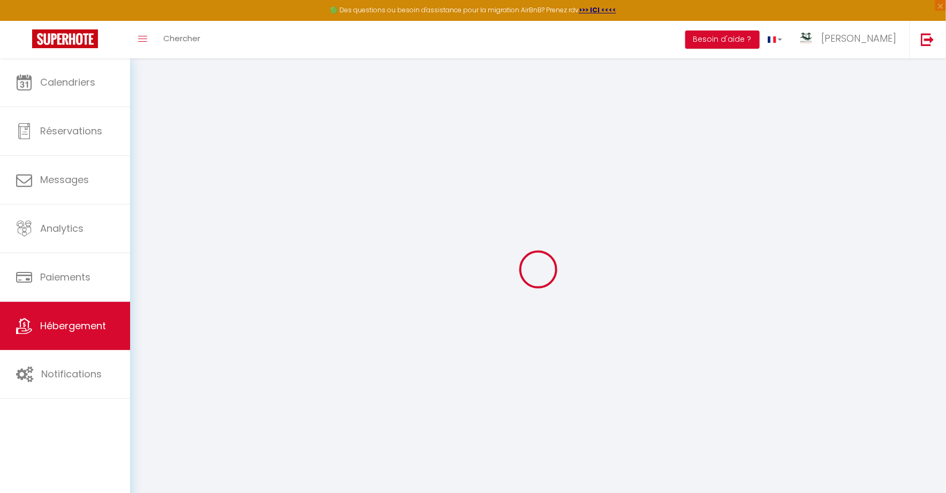
select select
checkbox input "false"
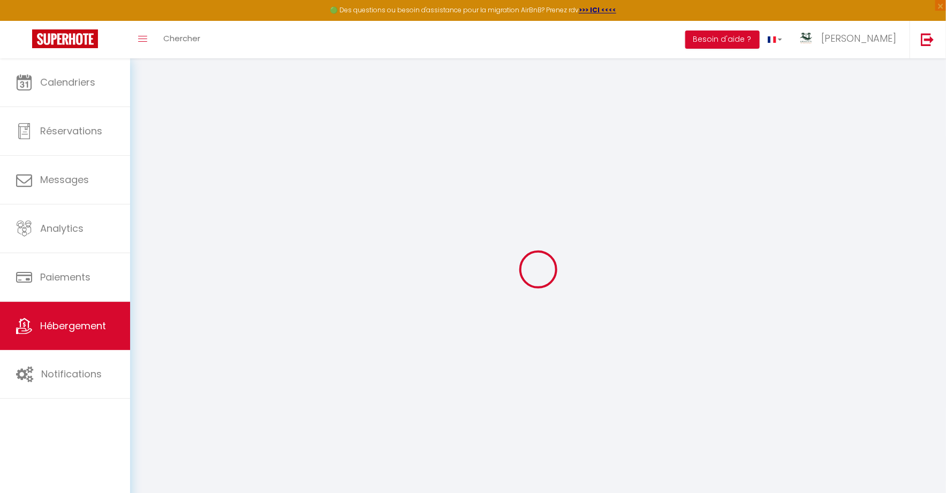
checkbox input "false"
select select
type input "Le Corail - parking - clim - wifi - plages"
type input "[PERSON_NAME]"
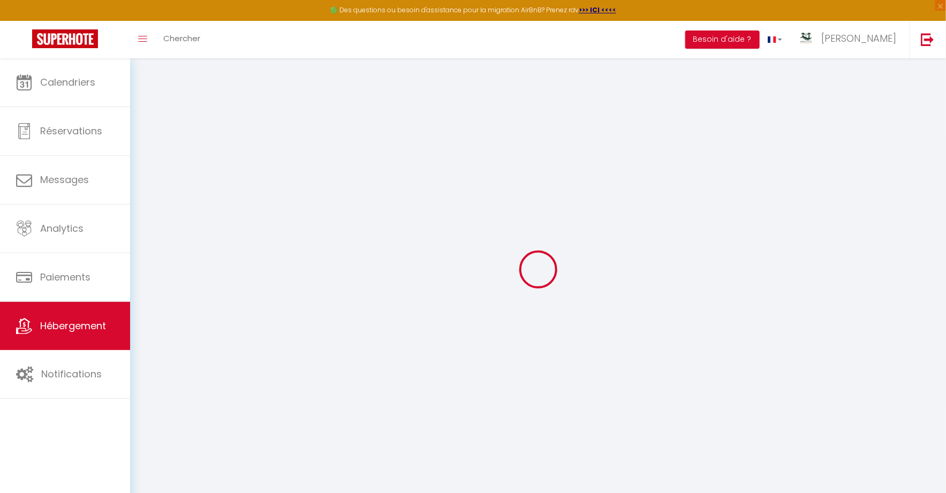
type input "de KARMA STAY"
type input "4 RUELLE DES AJONCS"
type input "97434"
type input "ST GILLES LES BAINS"
select select "2"
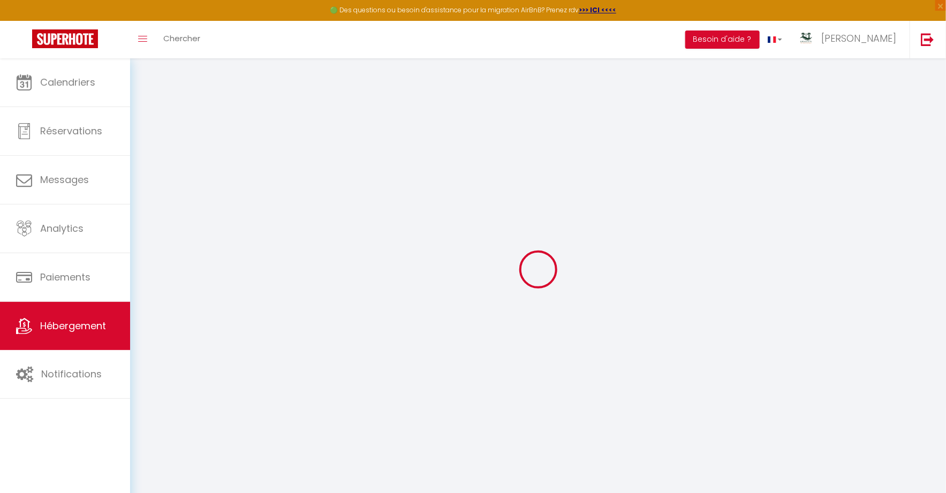
type input "73"
type input "35"
type input "2.50"
type input "250"
select select
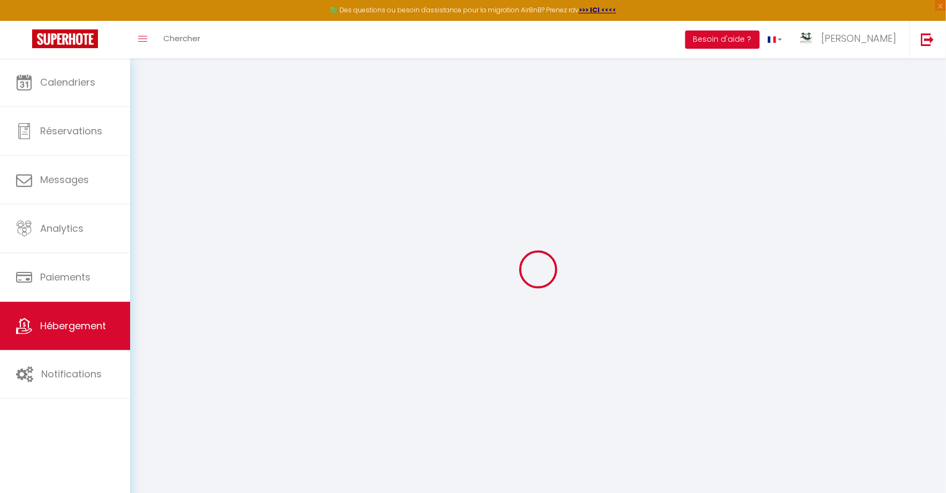
select select
type input "1 Impasse des Cycas"
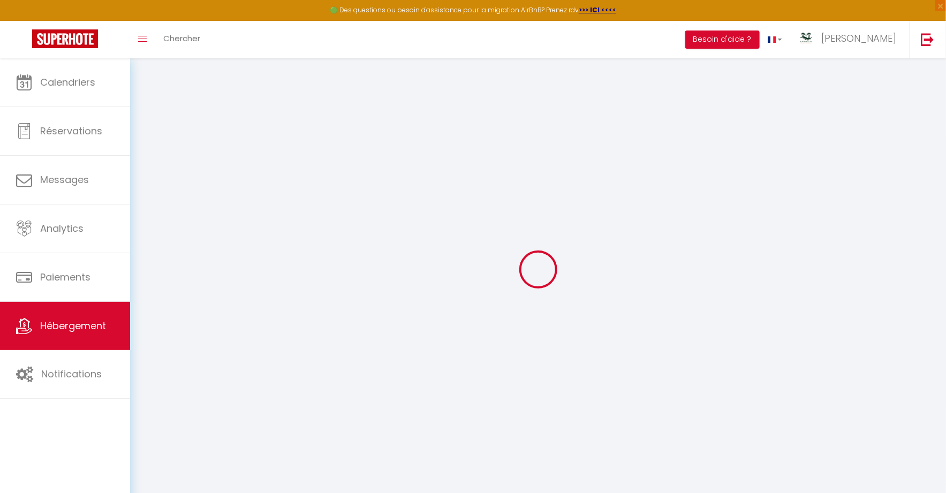
type input "97434"
type input "Saint-Paul"
select select "177"
type input "[EMAIL_ADDRESS][DOMAIN_NAME]"
select select
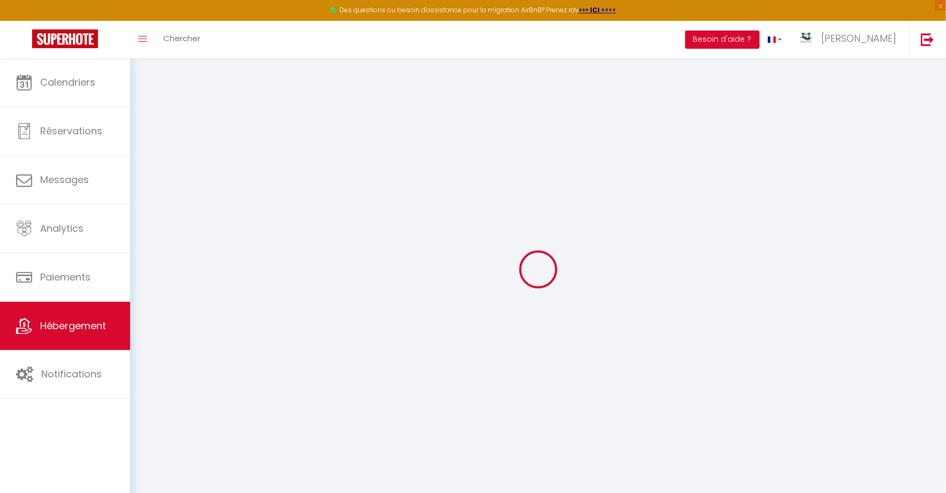
checkbox input "false"
type input "0"
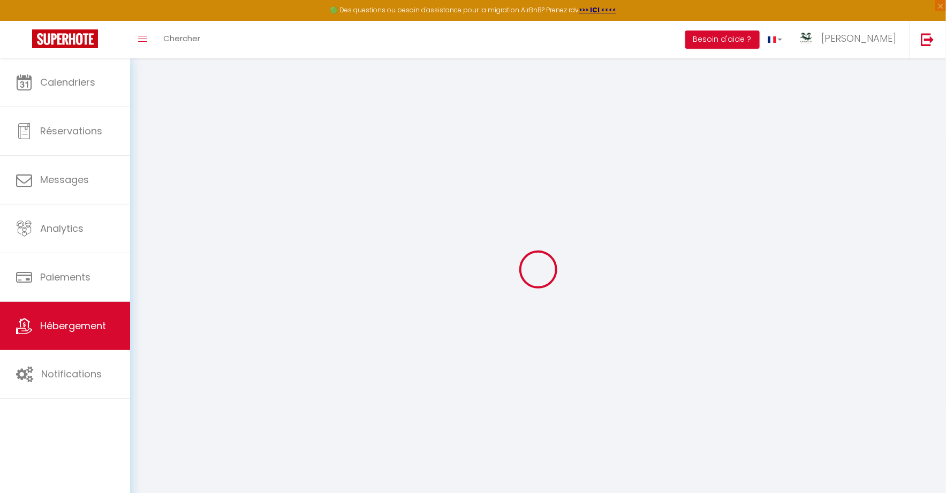
type input "0"
select select "14291"
select select "45280"
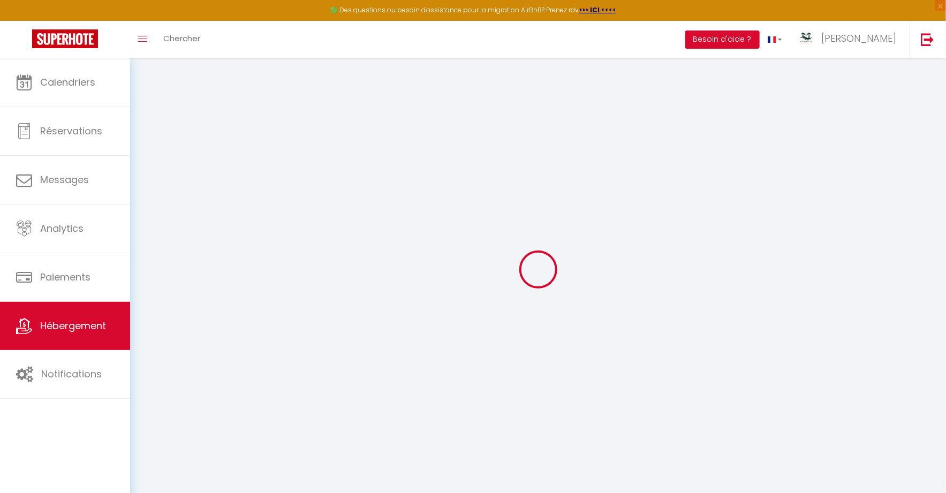
select select
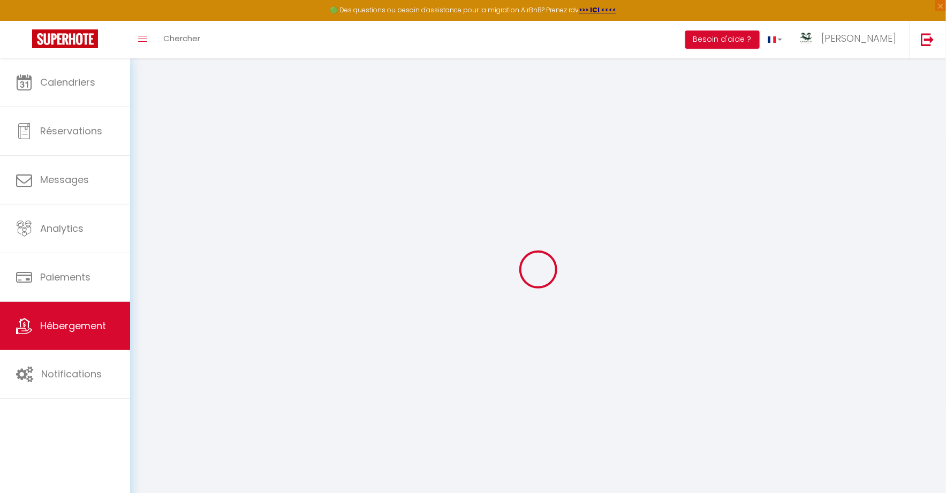
select select
checkbox input "false"
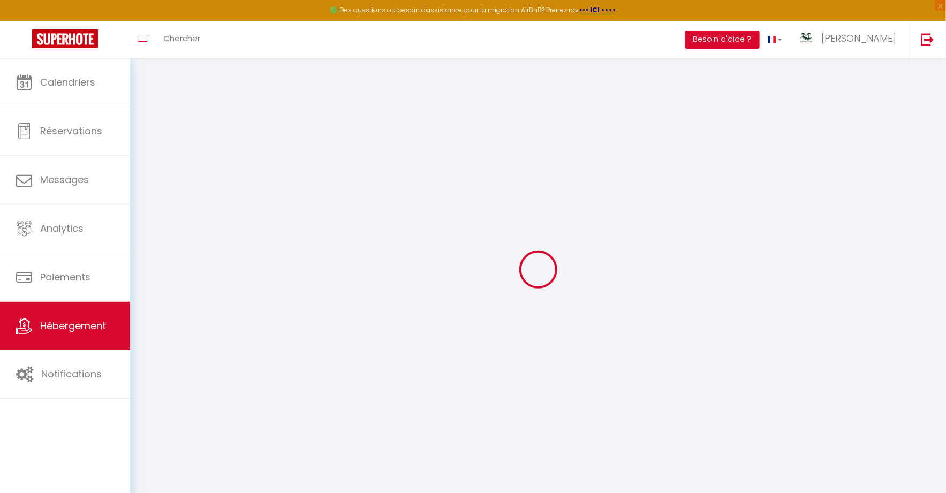
select select
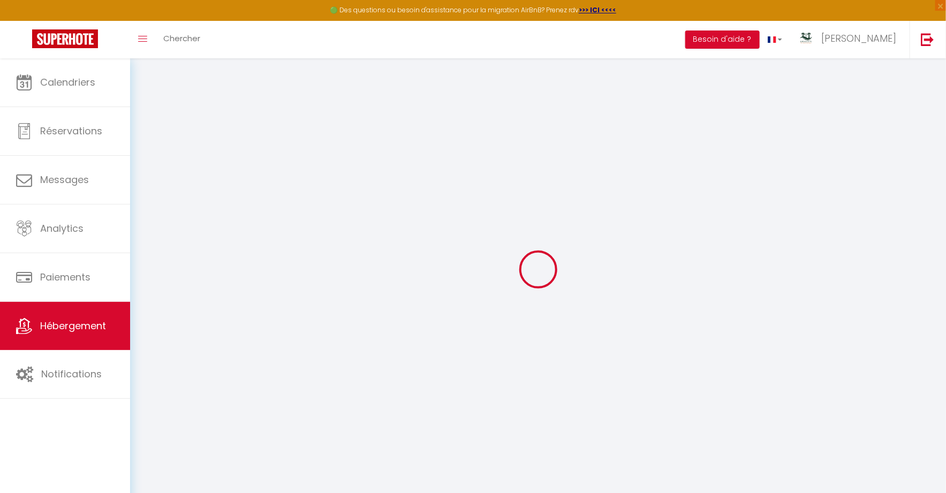
select select
checkbox input "false"
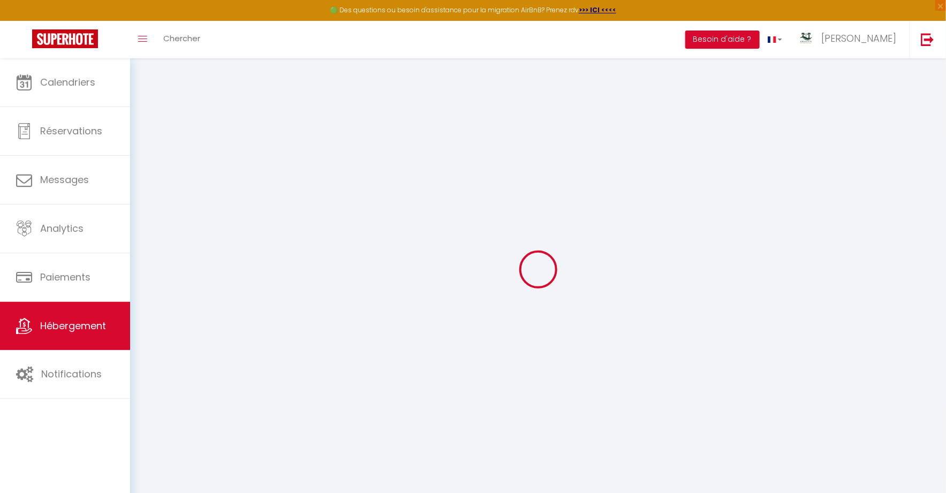
select select
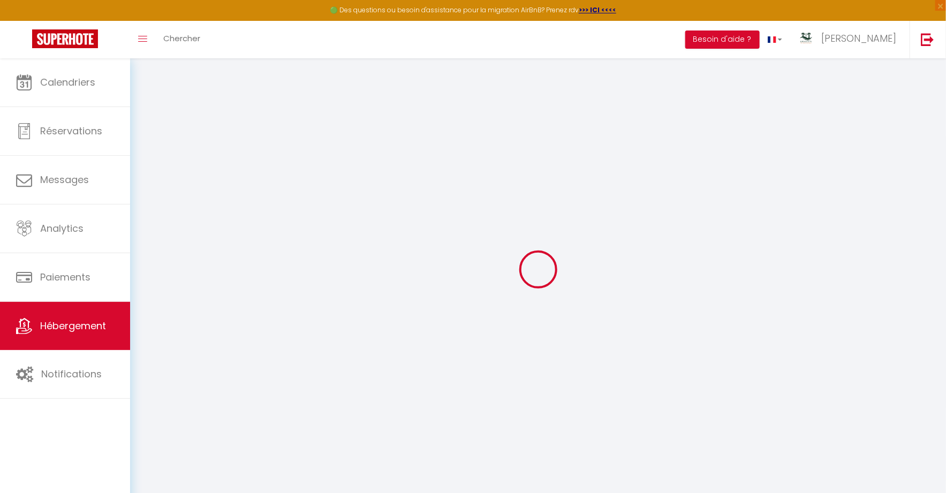
select select
checkbox input "false"
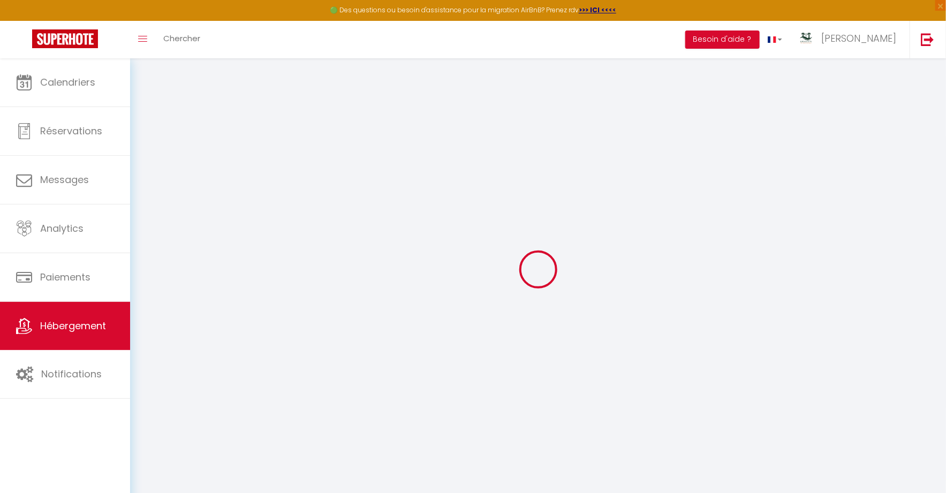
select select
checkbox input "false"
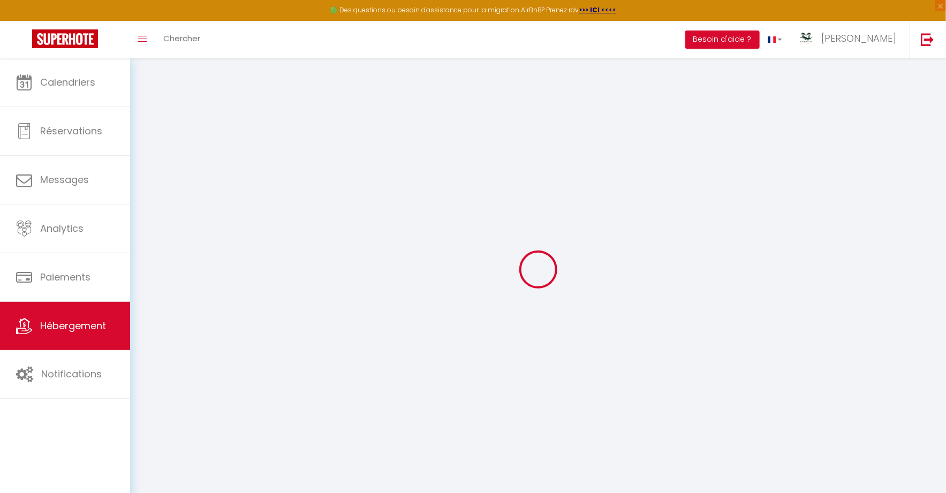
select select
checkbox input "false"
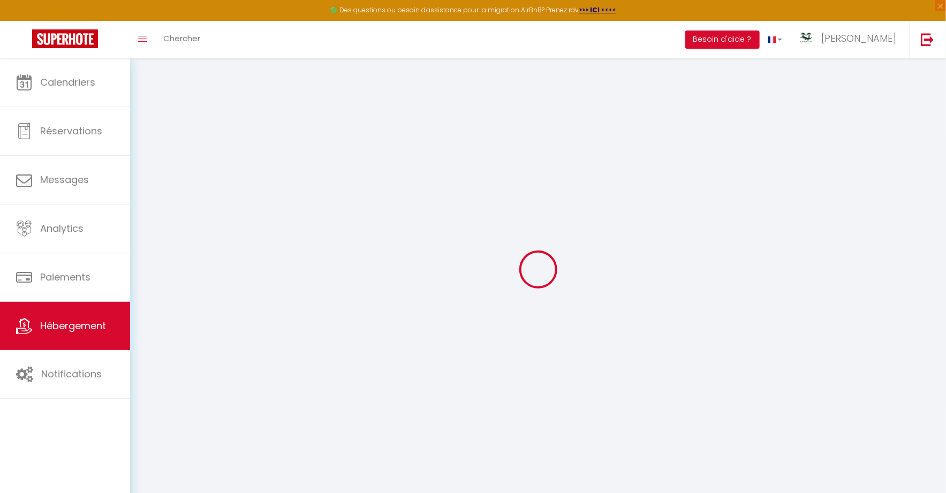
select select "16:00"
select select "00:00"
select select "11:00"
select select "30"
select select "120"
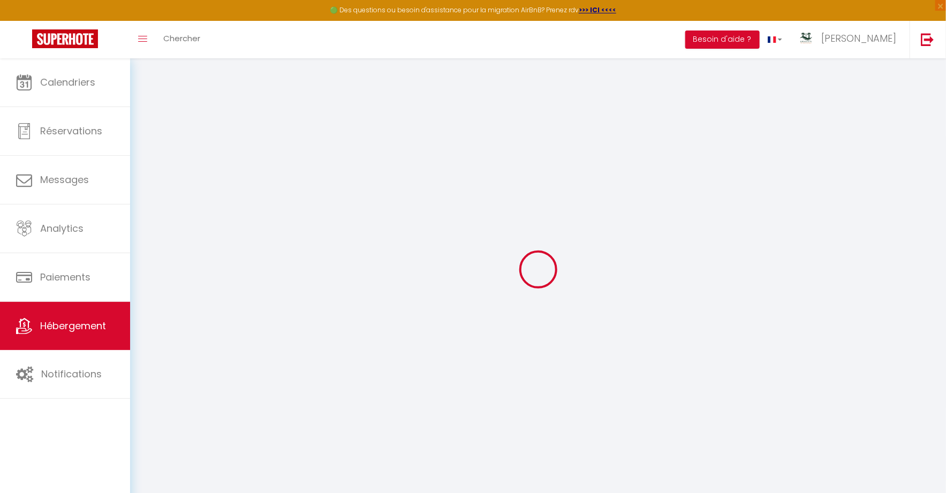
select select
checkbox input "false"
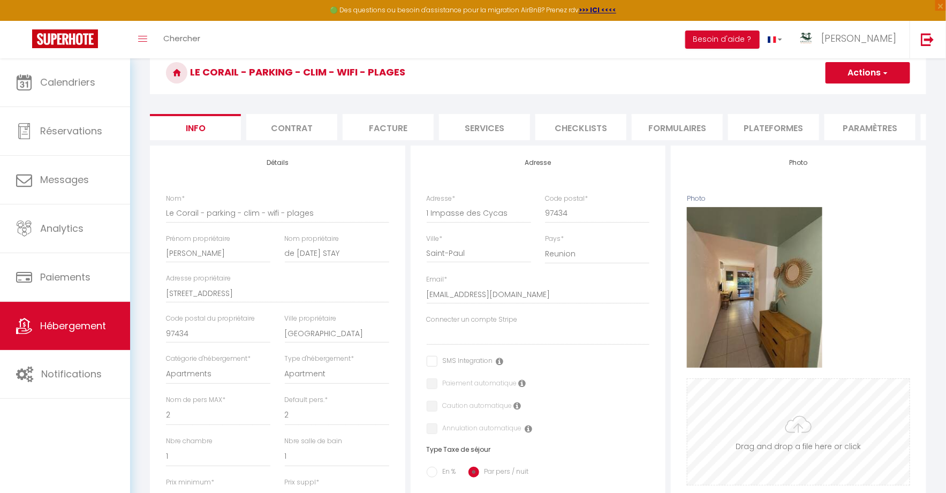
scroll to position [49, 0]
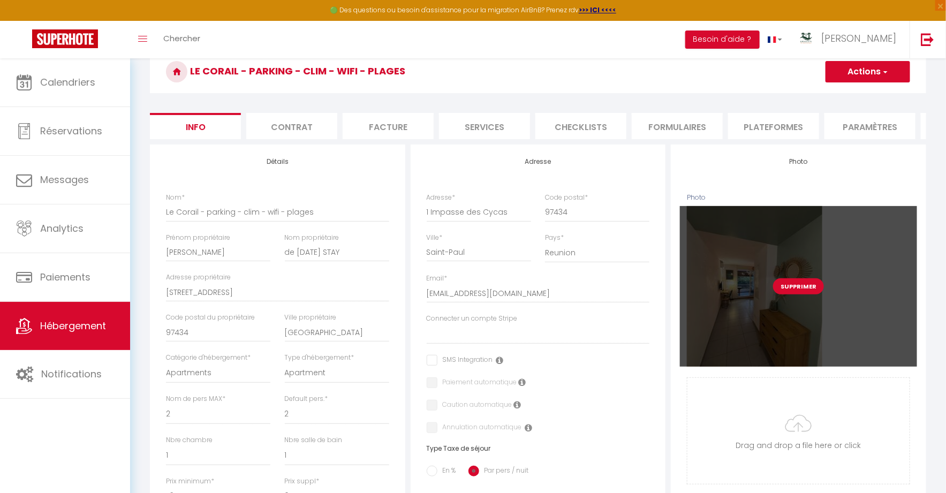
click at [801, 284] on button "Supprimer" at bounding box center [798, 286] width 51 height 16
select select
checkbox input "false"
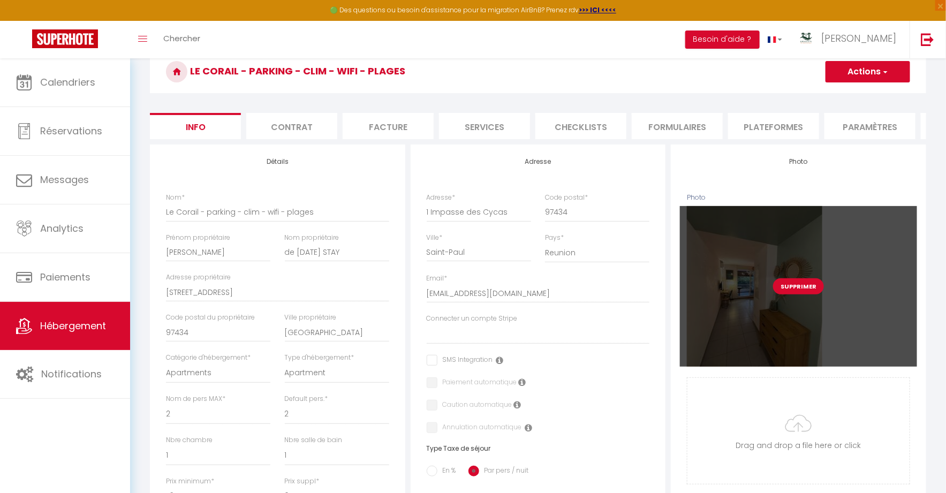
checkbox input "false"
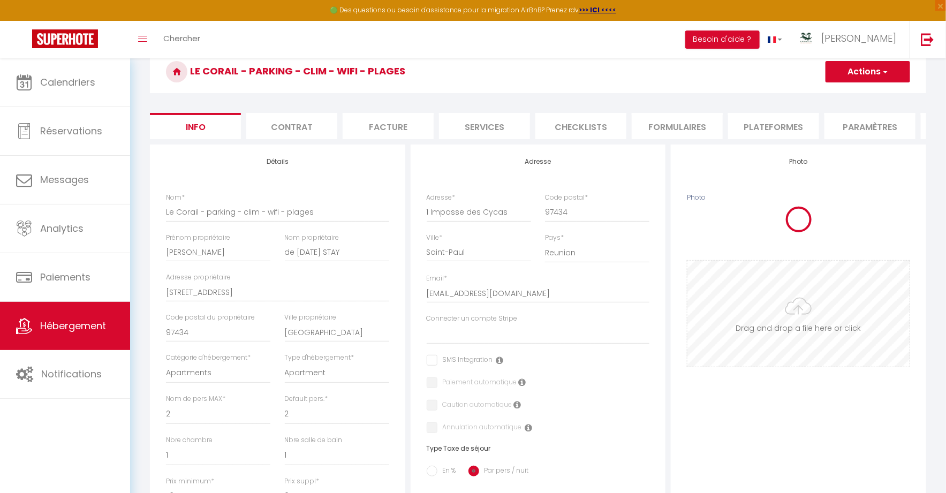
select select
checkbox input "false"
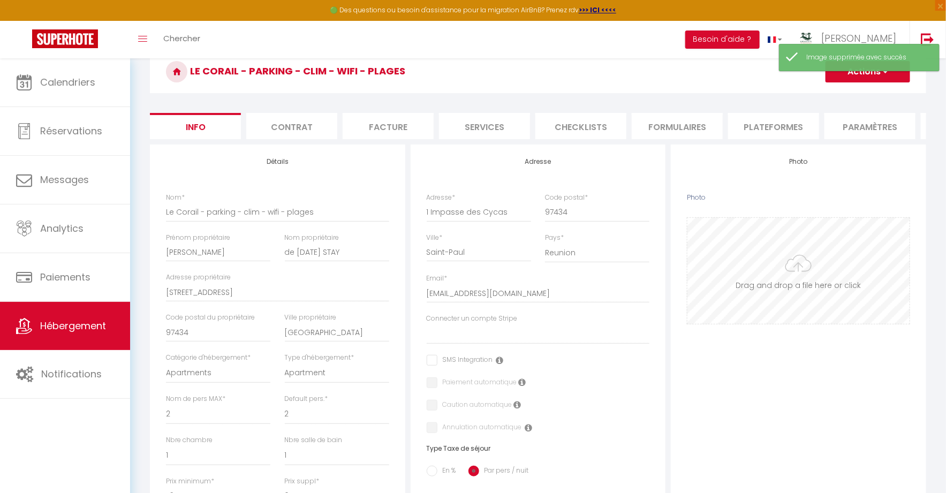
click at [787, 313] on input "Photo" at bounding box center [799, 271] width 222 height 106
type input "C:\fakepath\SUPER ENCART CORAIL.jpg"
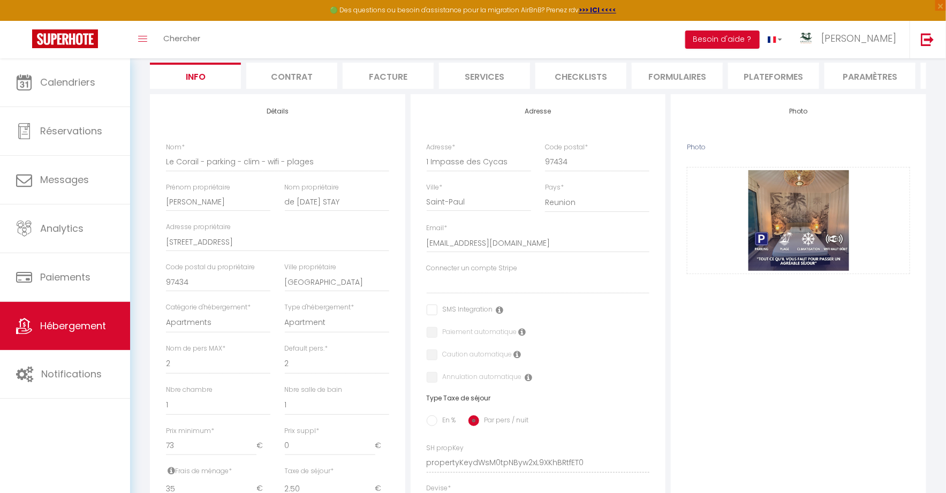
scroll to position [0, 0]
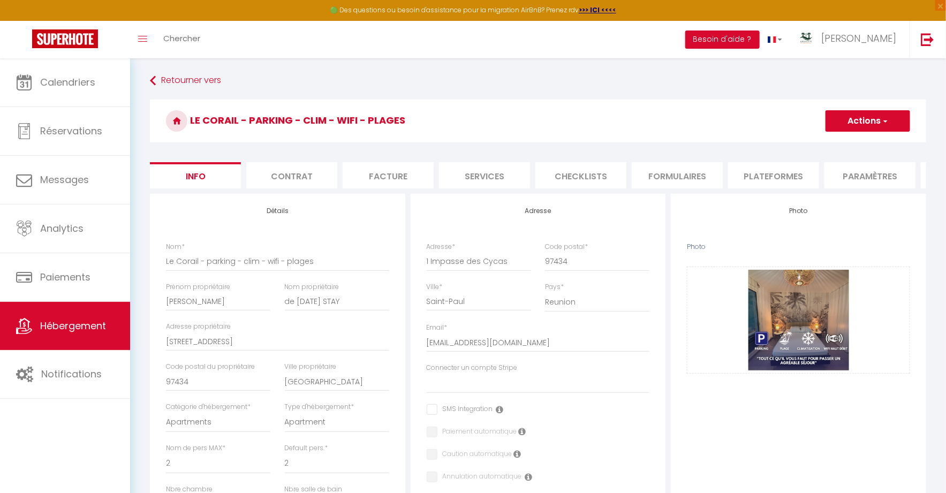
click at [843, 128] on button "Actions" at bounding box center [868, 120] width 85 height 21
click at [836, 142] on input "Enregistrer" at bounding box center [826, 144] width 40 height 11
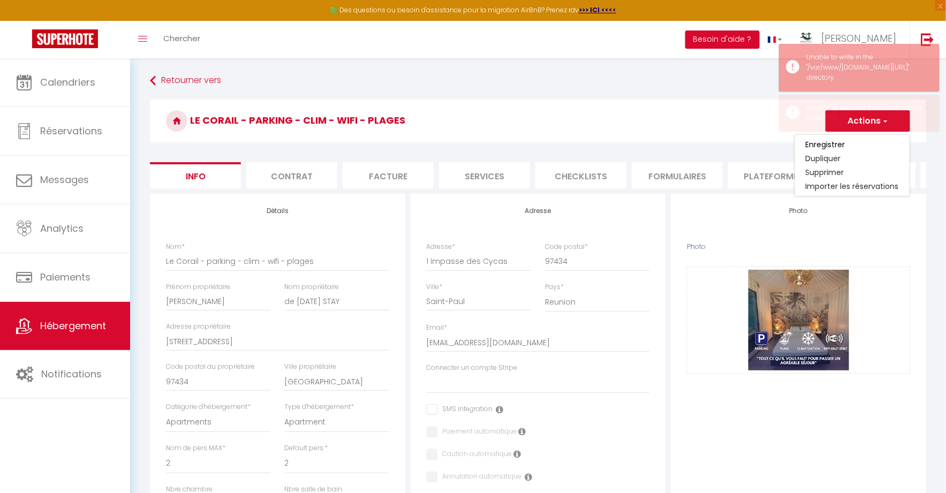
click at [738, 111] on h3 "Le Corail - parking - clim - wifi - plages" at bounding box center [538, 121] width 776 height 43
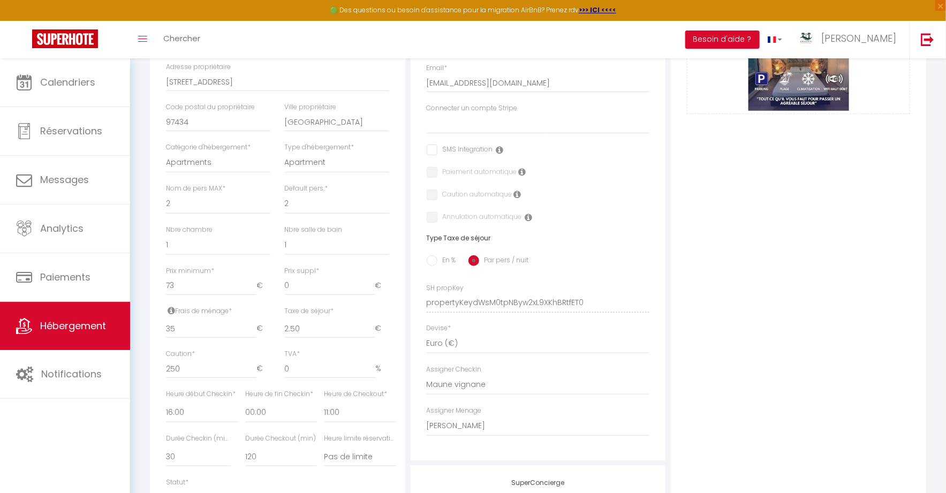
scroll to position [263, 0]
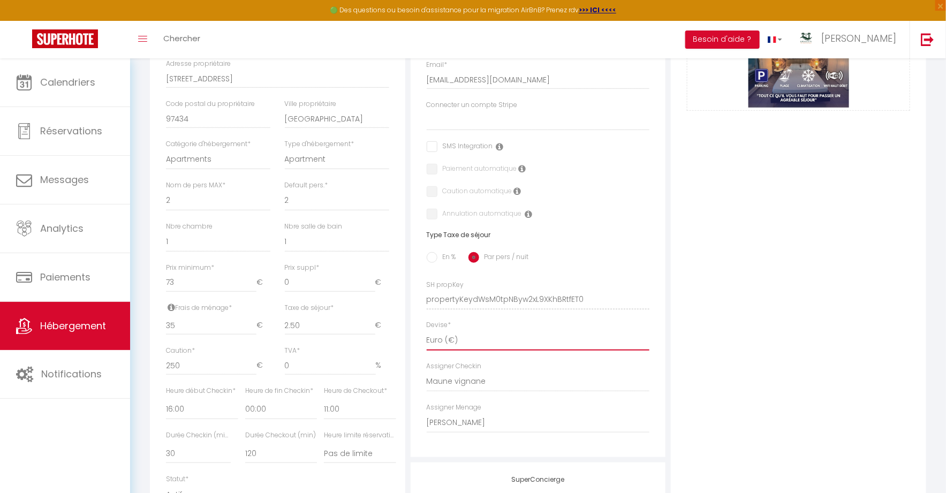
click at [502, 339] on select "United Arab Emirates dirham (د.إ) Afghan afghani (Af) Swazi lilangeni (L) Armen…" at bounding box center [538, 340] width 223 height 20
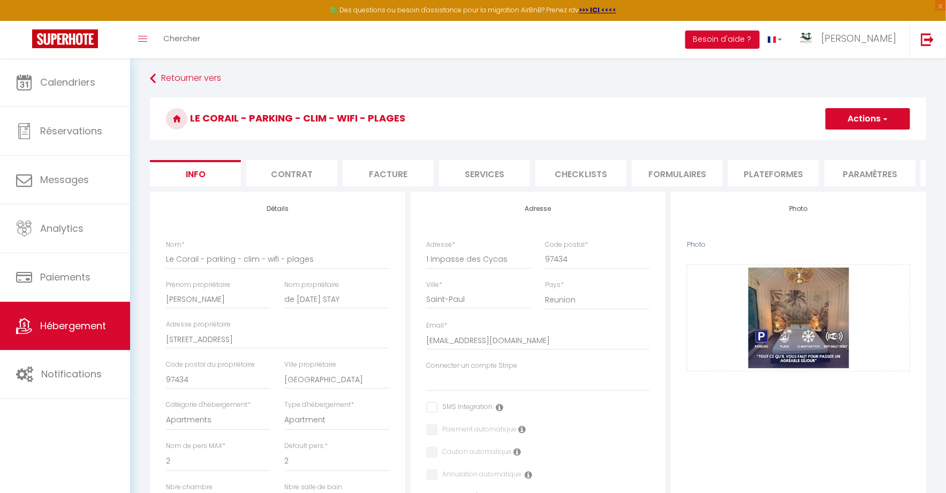
scroll to position [0, 0]
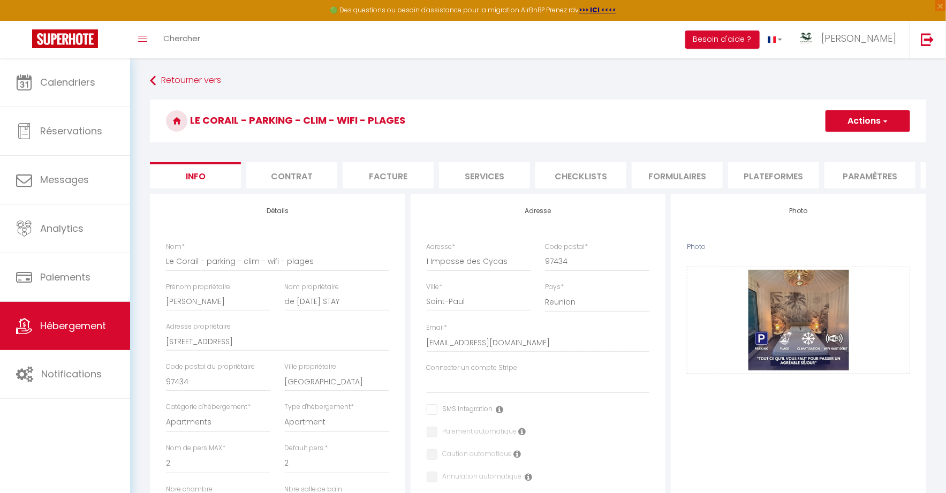
click at [896, 110] on button "Actions" at bounding box center [868, 120] width 85 height 21
click at [830, 148] on input "Enregistrer" at bounding box center [826, 144] width 40 height 11
click at [78, 326] on span "Hébergement" at bounding box center [73, 325] width 66 height 13
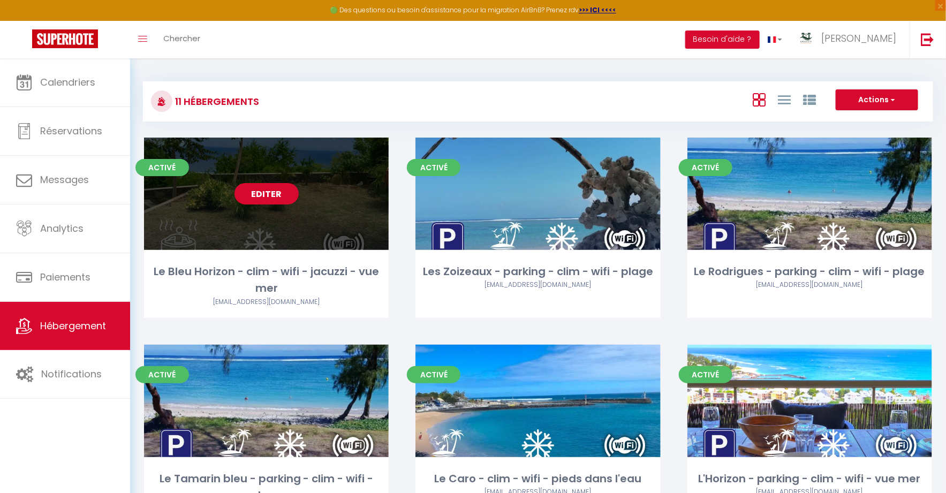
click at [291, 170] on div "Editer" at bounding box center [266, 194] width 245 height 112
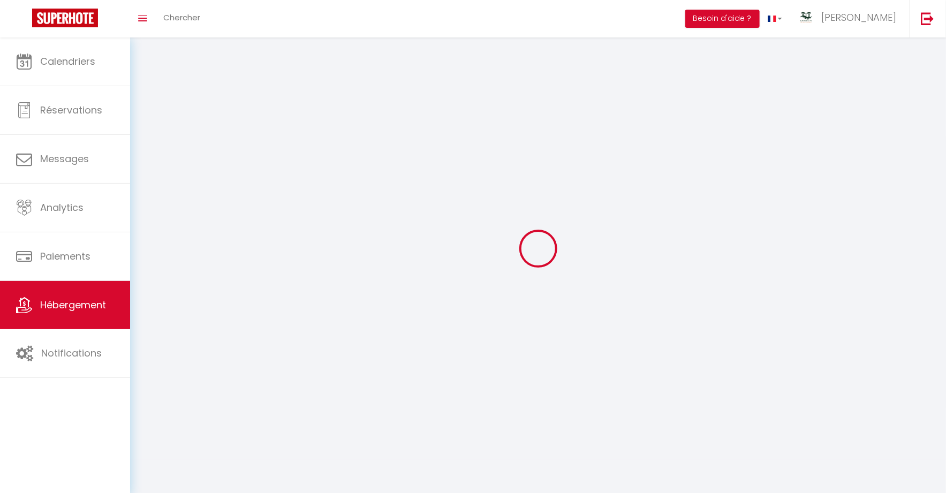
select select "1"
select select
select select "28"
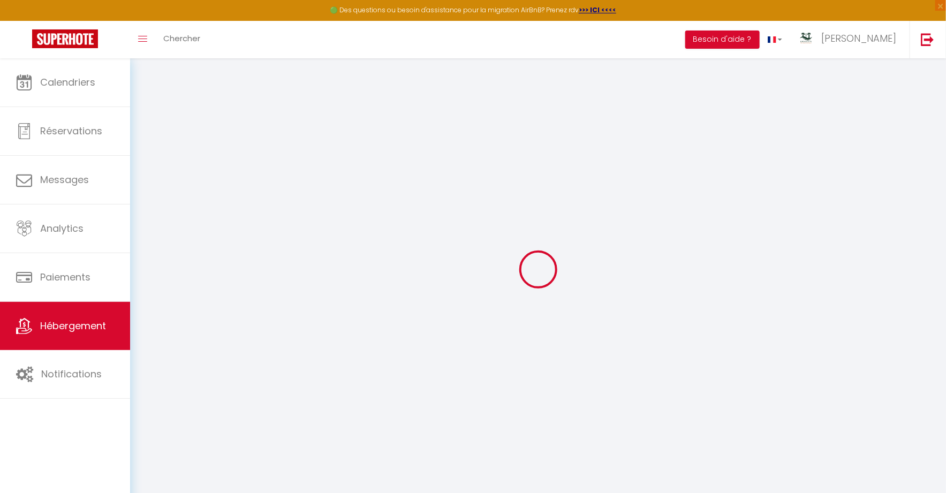
select select
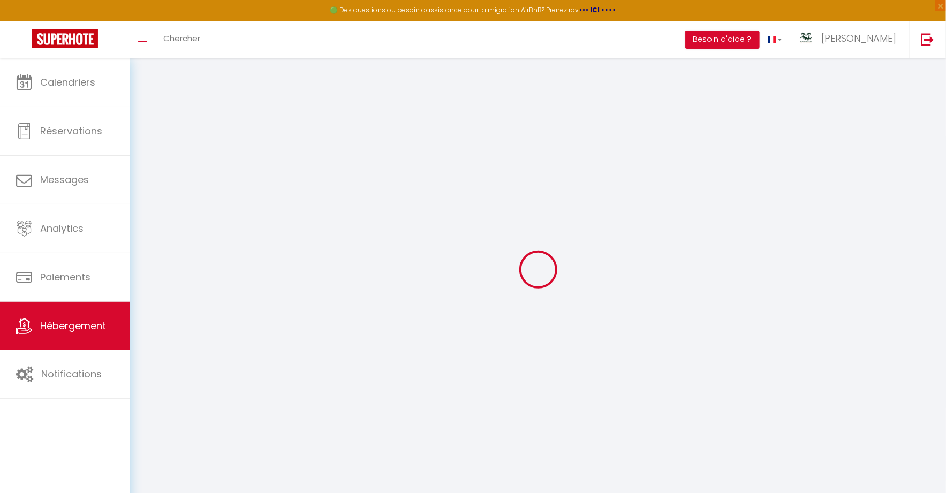
select select
checkbox input "false"
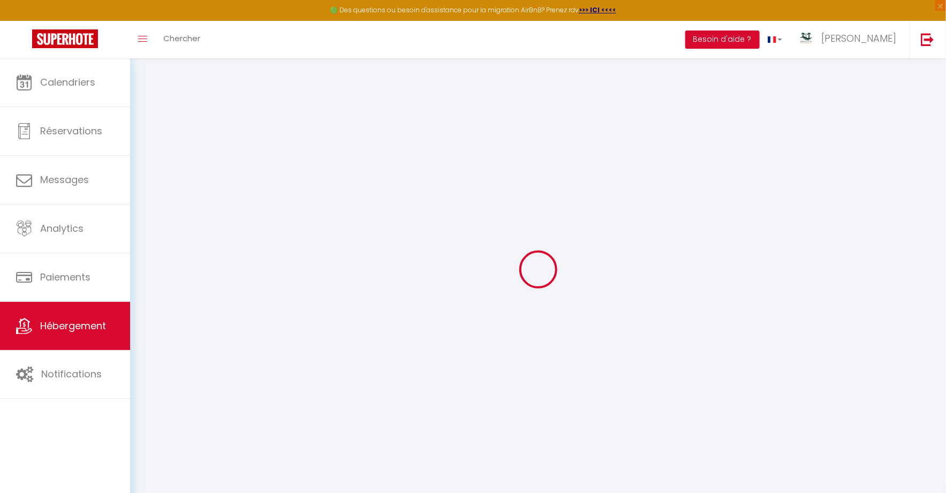
select select
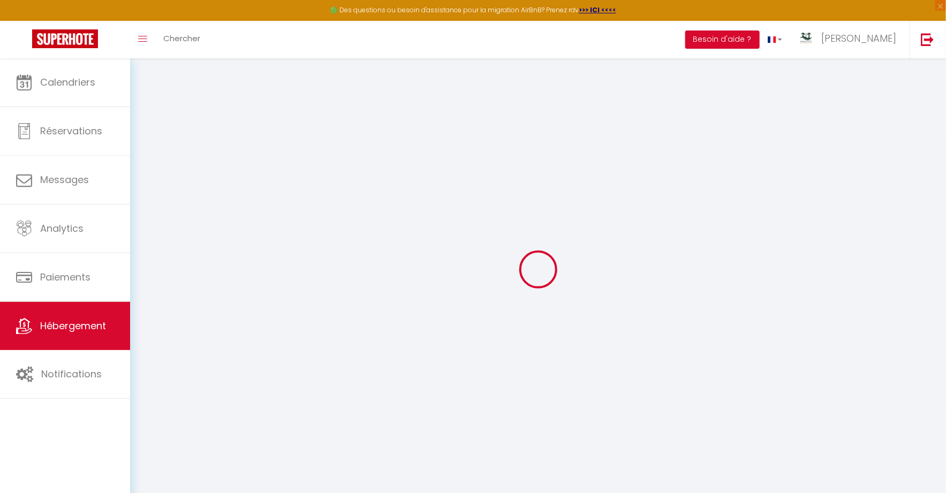
select select
checkbox input "false"
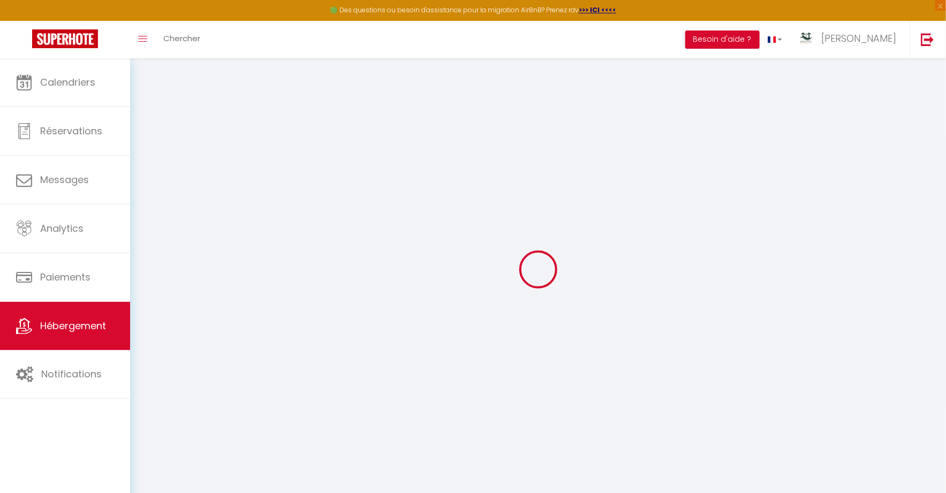
checkbox input "false"
select select
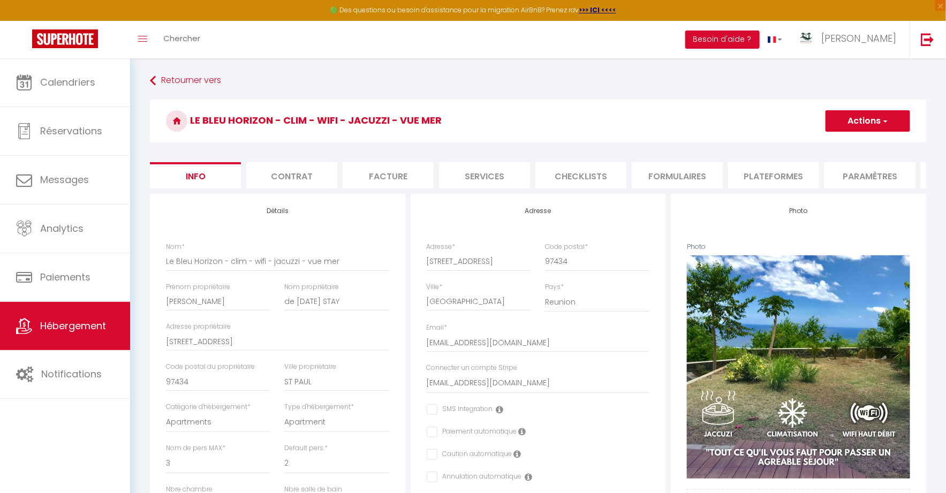
scroll to position [14, 0]
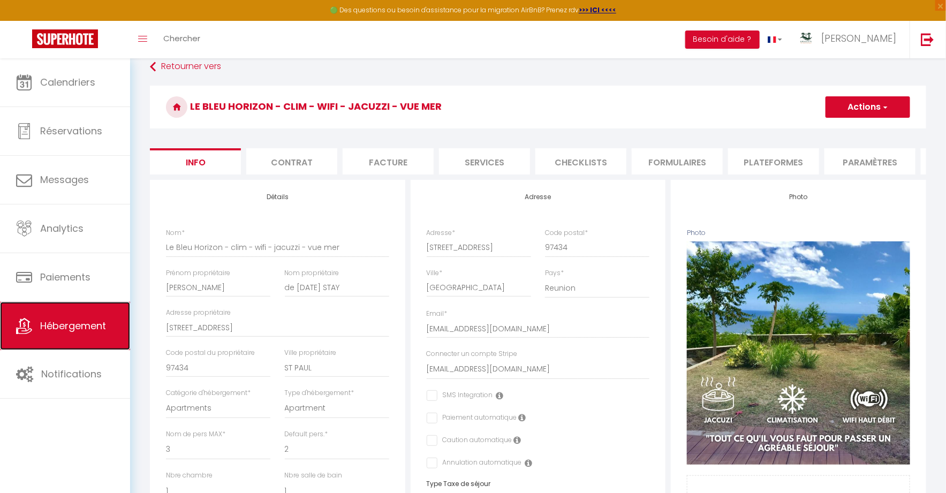
click at [80, 321] on span "Hébergement" at bounding box center [73, 325] width 66 height 13
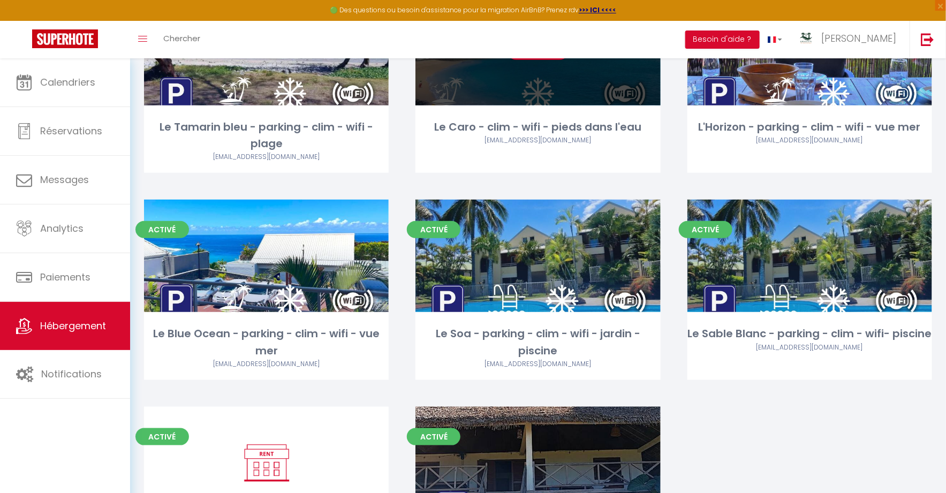
scroll to position [469, 0]
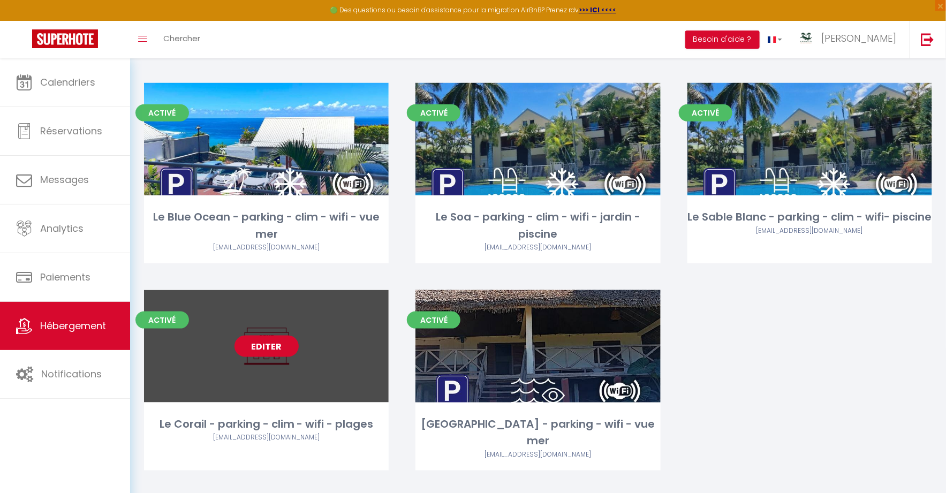
click at [269, 343] on link "Editer" at bounding box center [267, 346] width 64 height 21
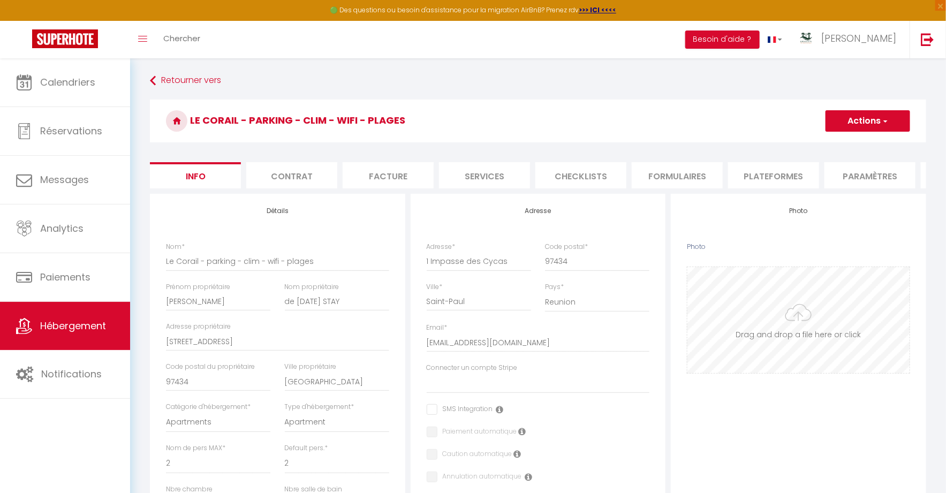
click at [785, 307] on input "Photo" at bounding box center [799, 320] width 222 height 106
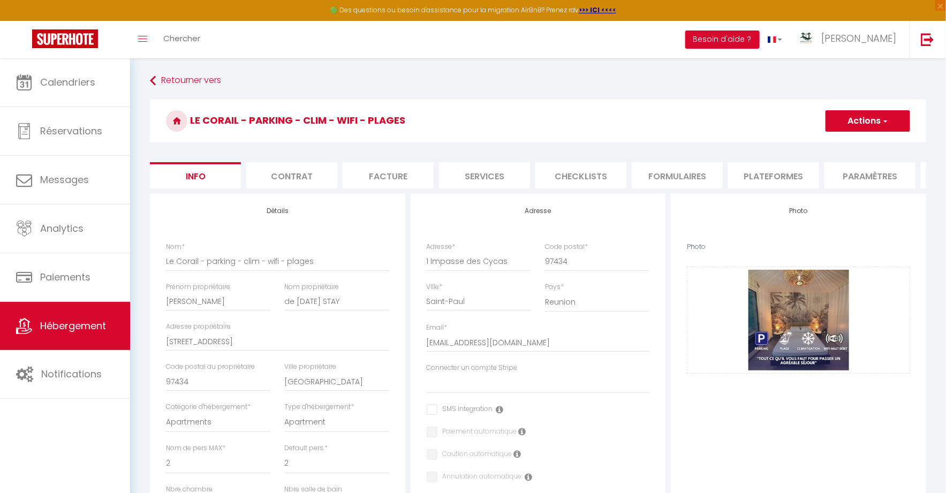
click at [888, 124] on span "button" at bounding box center [884, 121] width 7 height 11
click at [844, 145] on input "Enregistrer" at bounding box center [826, 144] width 40 height 11
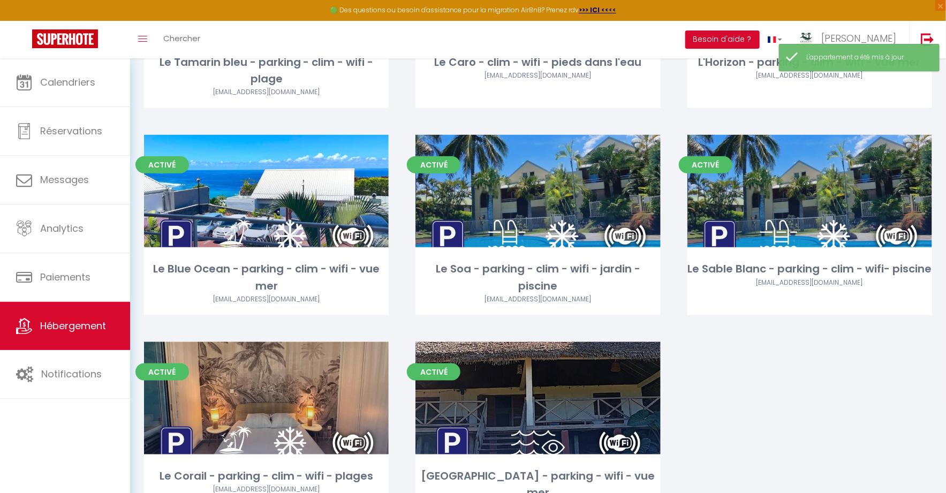
scroll to position [469, 0]
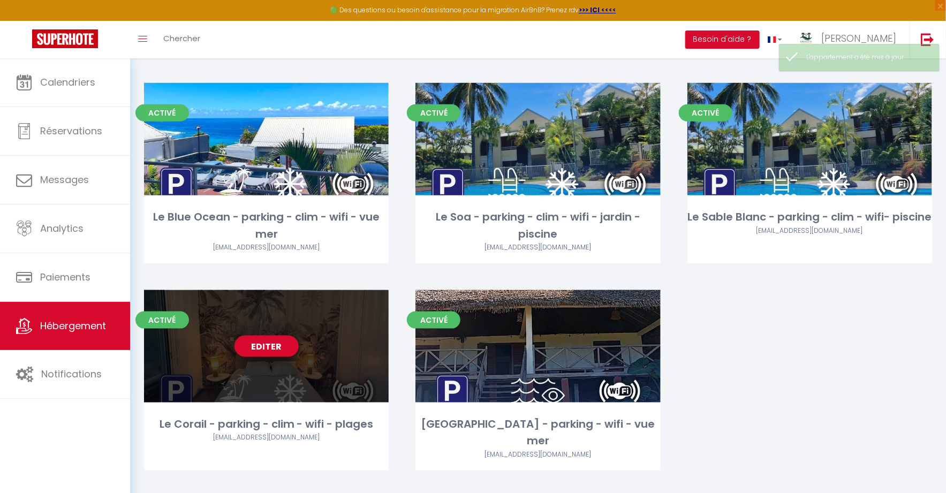
click at [336, 342] on div "Editer" at bounding box center [266, 346] width 245 height 112
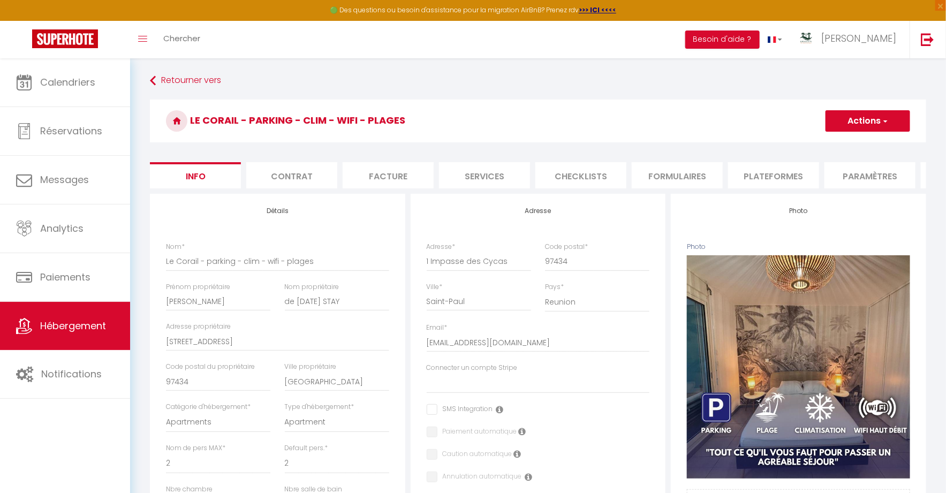
click at [470, 178] on li "Services" at bounding box center [484, 175] width 91 height 26
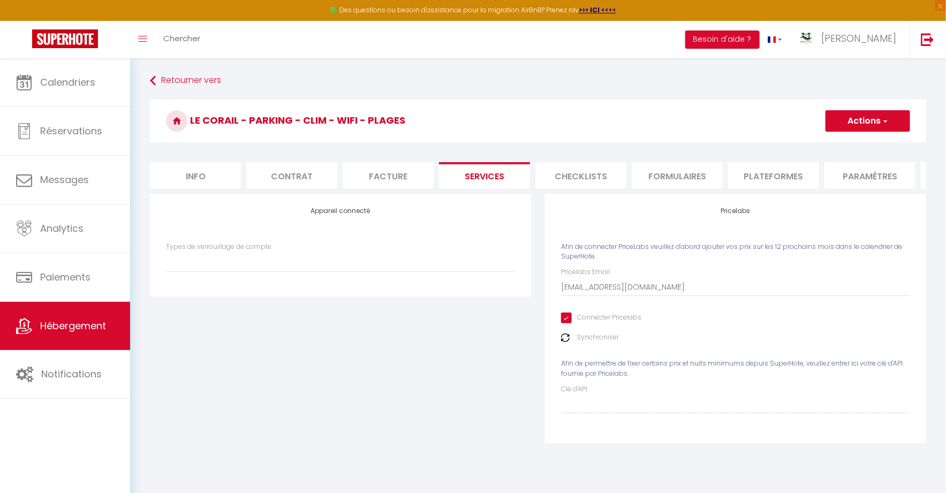
click at [574, 176] on li "Checklists" at bounding box center [580, 175] width 91 height 26
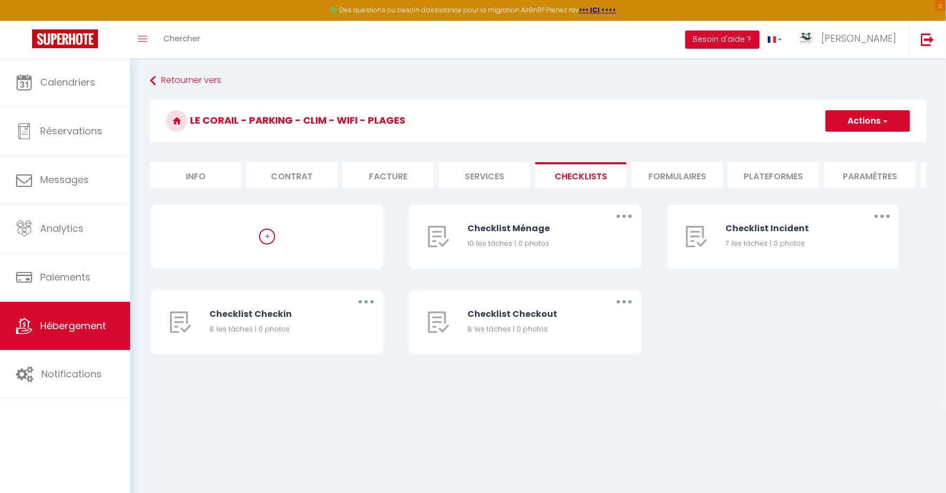
click at [398, 181] on li "Facture" at bounding box center [388, 175] width 91 height 26
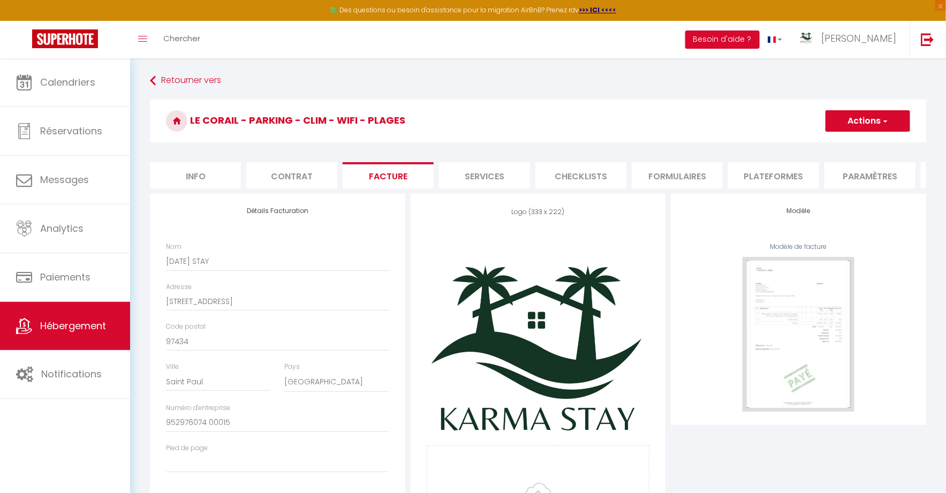
click at [681, 183] on li "Formulaires" at bounding box center [677, 175] width 91 height 26
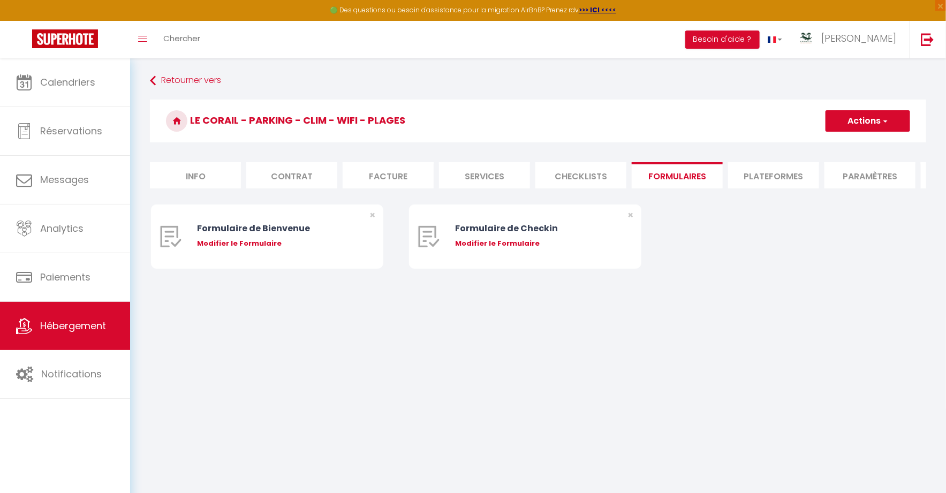
click at [781, 179] on li "Plateformes" at bounding box center [773, 175] width 91 height 26
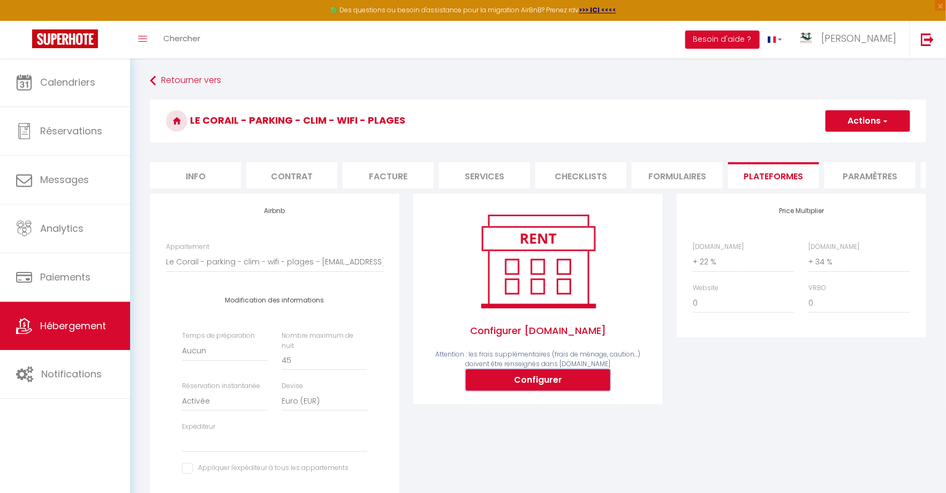
click at [549, 380] on button "Configurer" at bounding box center [538, 379] width 145 height 21
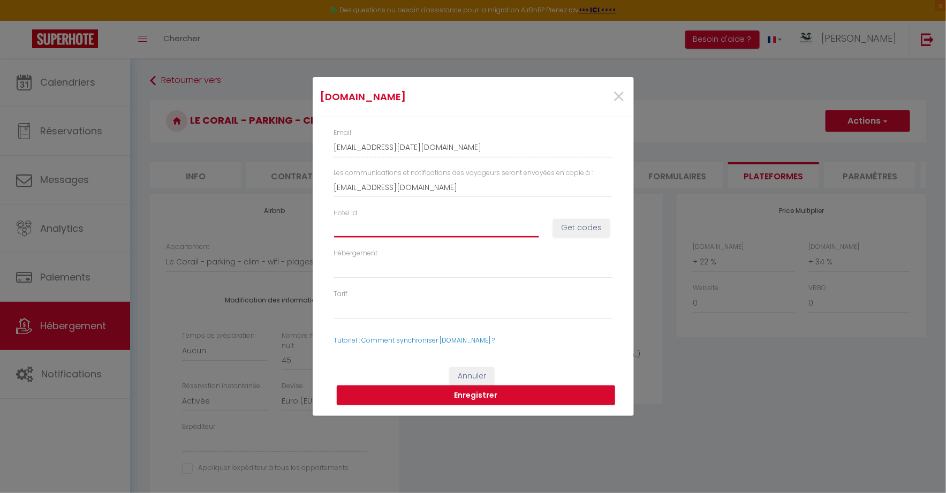
click at [496, 229] on input "Hotel id" at bounding box center [436, 227] width 205 height 19
paste input "15077627"
click at [588, 231] on button "Get codes" at bounding box center [581, 228] width 57 height 18
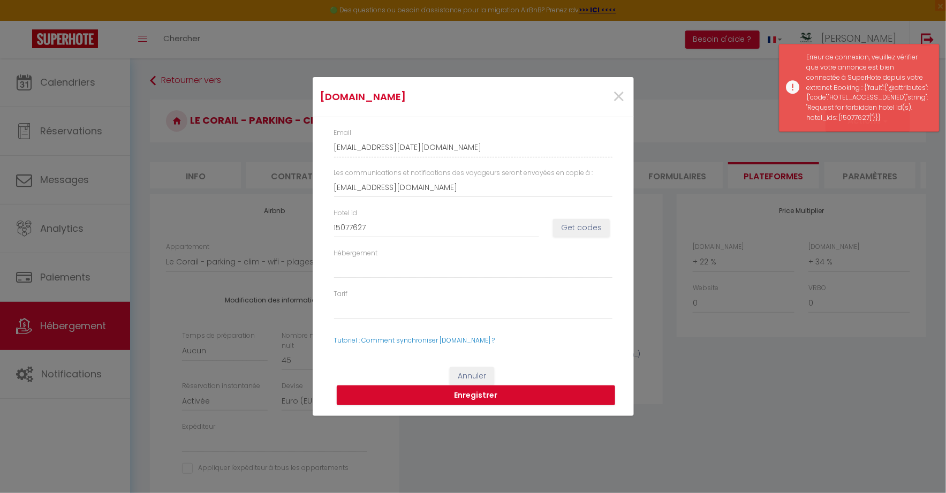
click at [720, 76] on div "Booking.com × Email elsa-karma-stay-80yzkmtd_property@reply.superhote.com Les c…" at bounding box center [473, 246] width 946 height 493
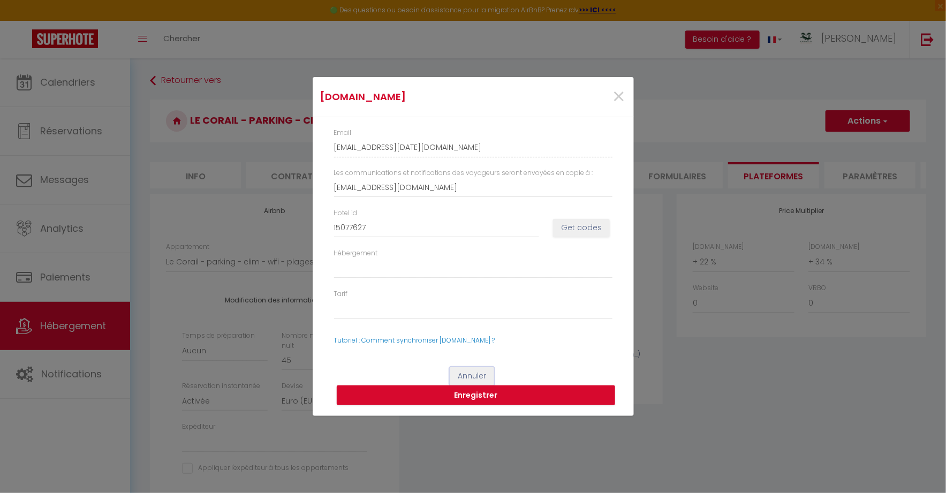
click at [480, 373] on button "Annuler" at bounding box center [472, 376] width 44 height 18
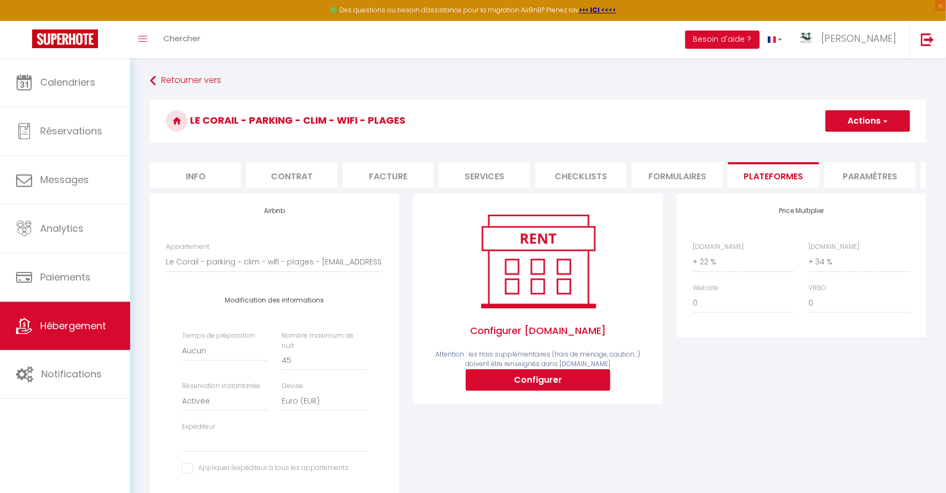
click at [854, 177] on li "Paramètres" at bounding box center [870, 175] width 91 height 26
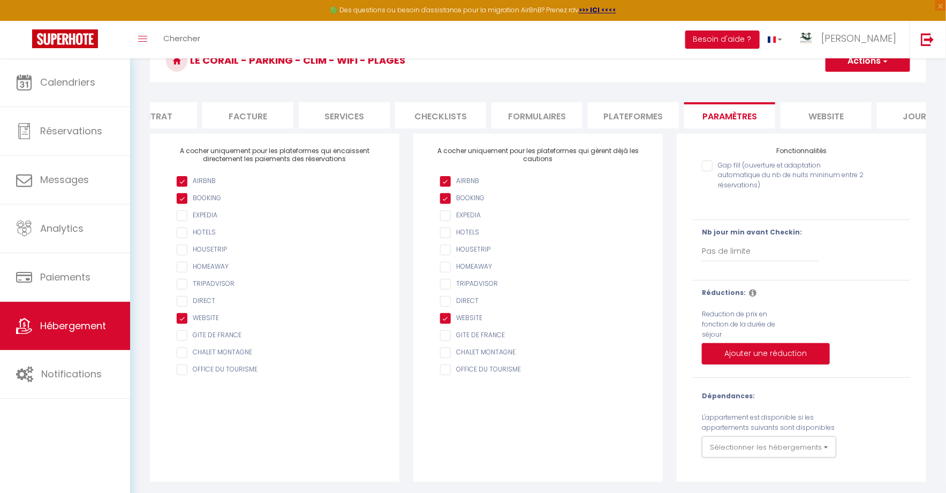
scroll to position [0, 146]
click at [832, 114] on li "website" at bounding box center [820, 115] width 91 height 26
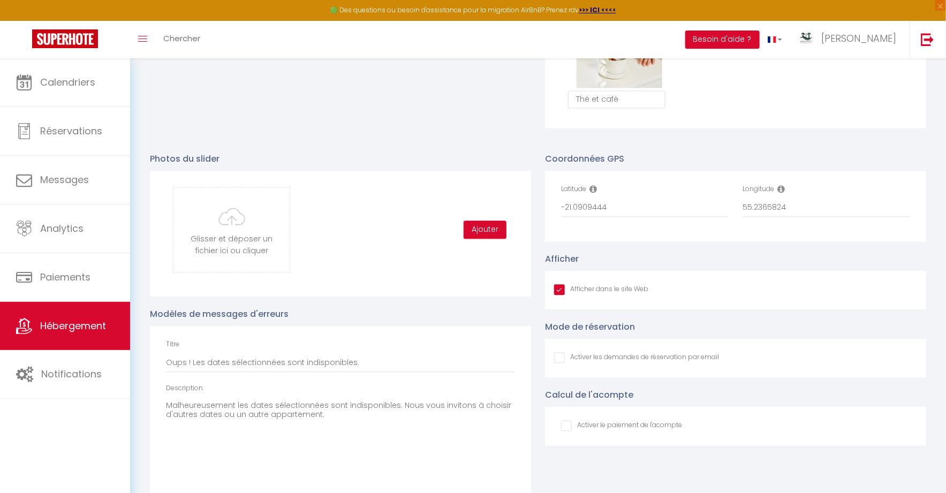
scroll to position [1083, 0]
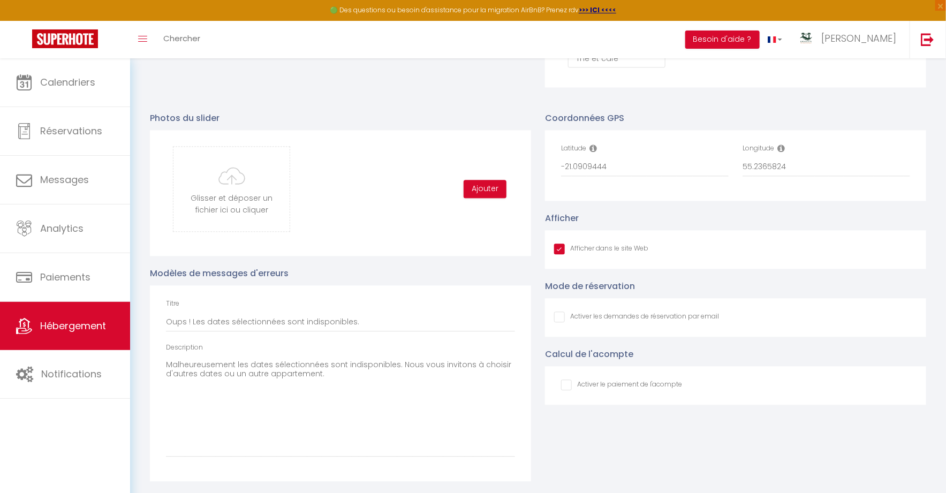
click at [561, 248] on input "Afficher dans le site Web" at bounding box center [601, 249] width 94 height 11
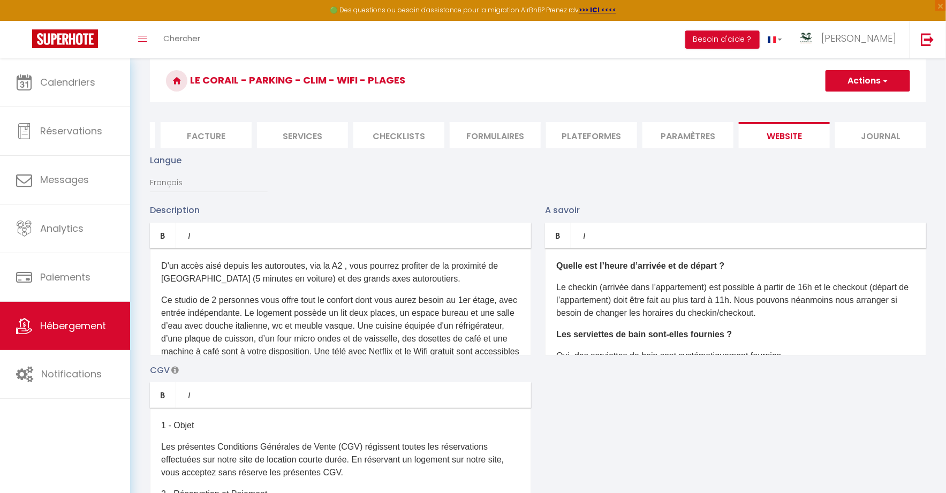
scroll to position [0, 187]
click at [860, 84] on button "Actions" at bounding box center [868, 80] width 85 height 21
click at [855, 100] on input "Enregistrer" at bounding box center [856, 104] width 40 height 11
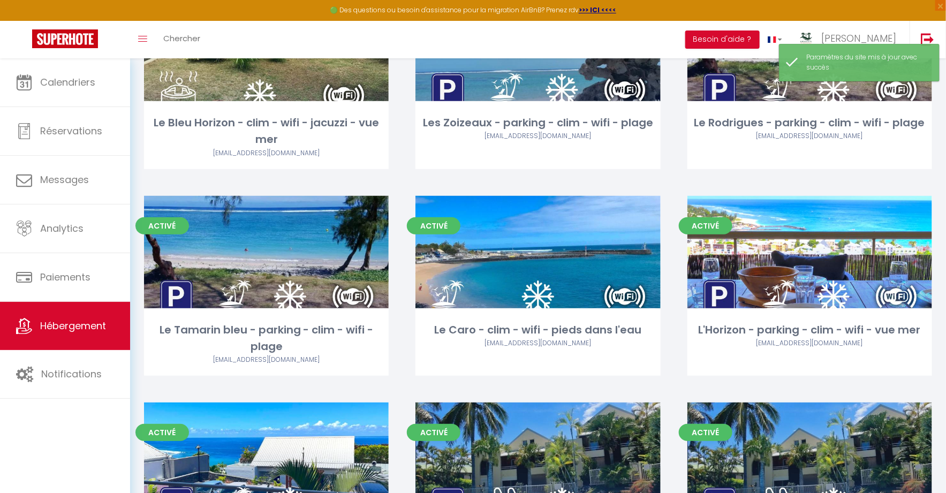
scroll to position [259, 0]
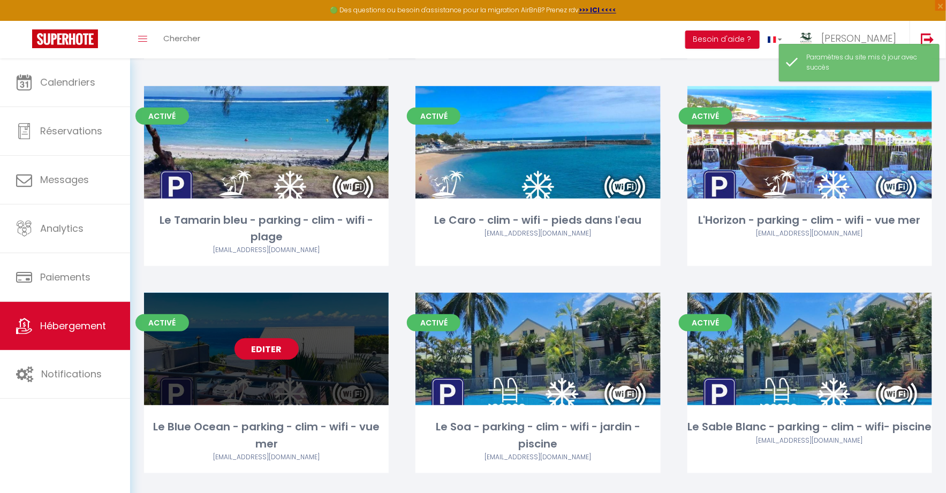
click at [278, 346] on link "Editer" at bounding box center [267, 348] width 64 height 21
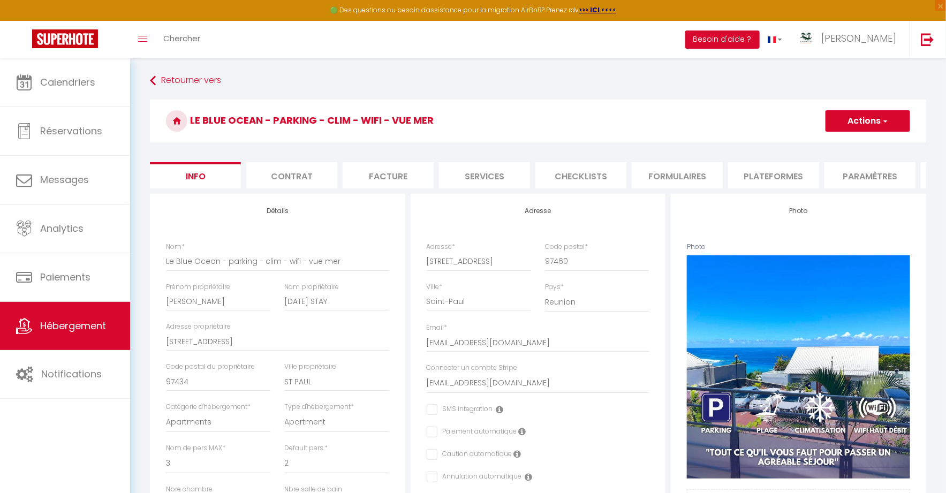
click at [858, 175] on li "Paramètres" at bounding box center [870, 175] width 91 height 26
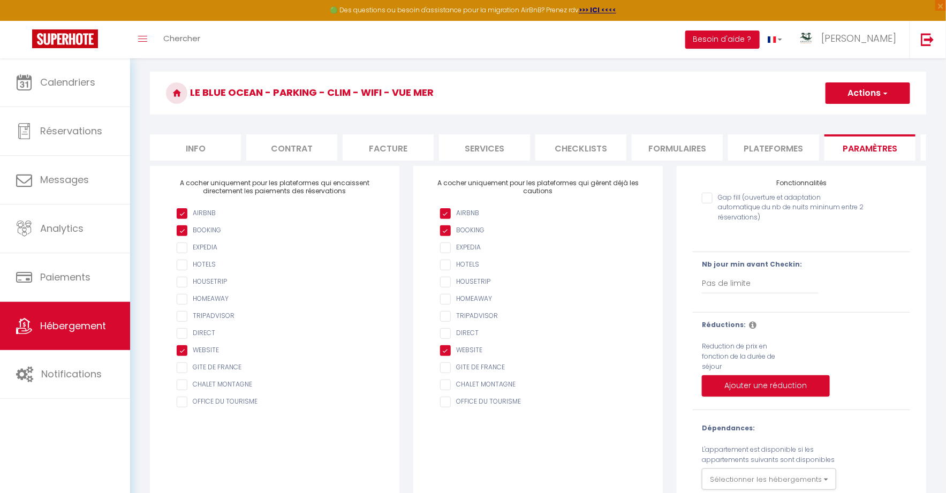
scroll to position [60, 0]
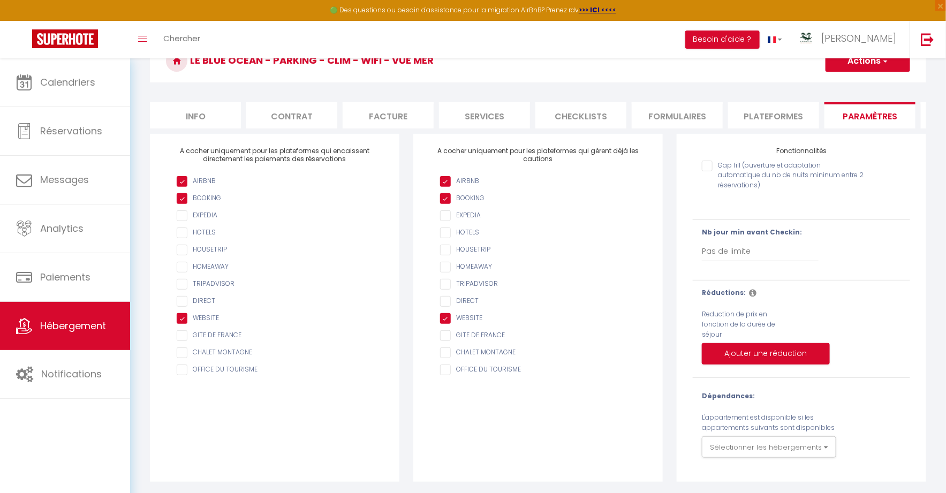
click at [787, 117] on li "Plateformes" at bounding box center [773, 115] width 91 height 26
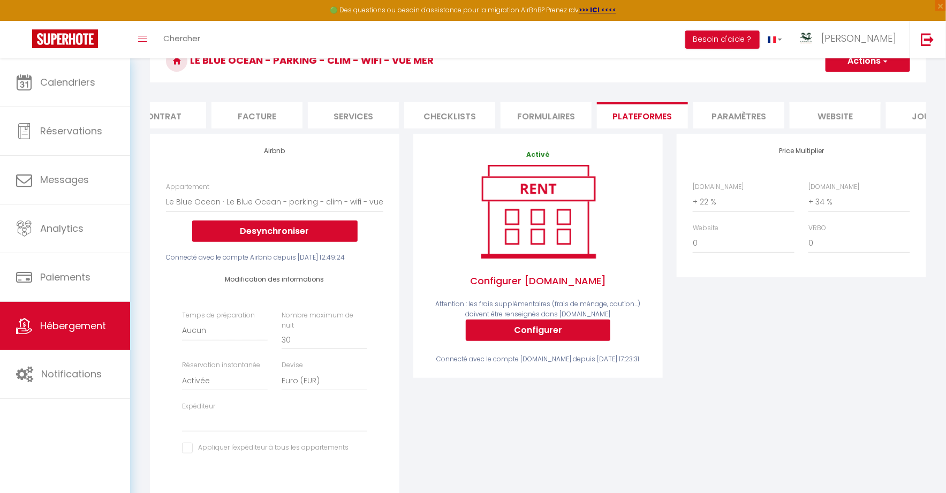
scroll to position [0, 132]
click at [842, 109] on li "website" at bounding box center [834, 115] width 91 height 26
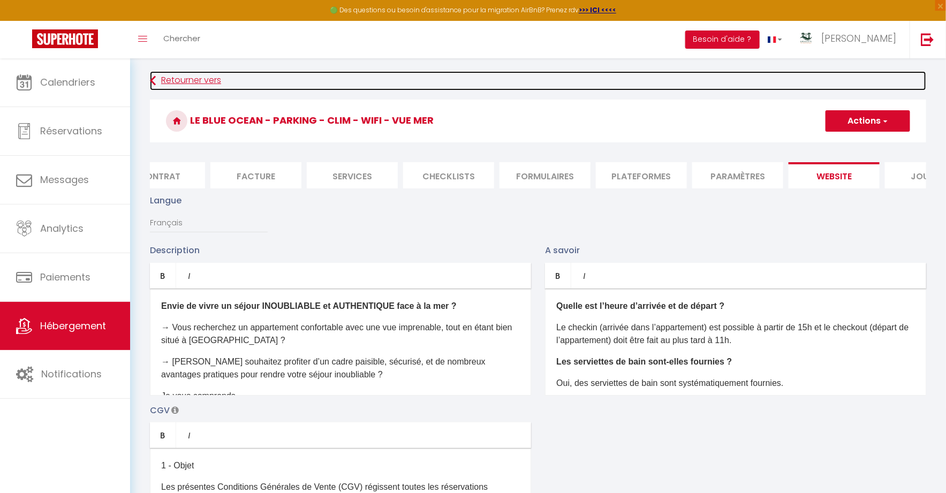
click at [190, 76] on link "Retourner vers" at bounding box center [538, 80] width 776 height 19
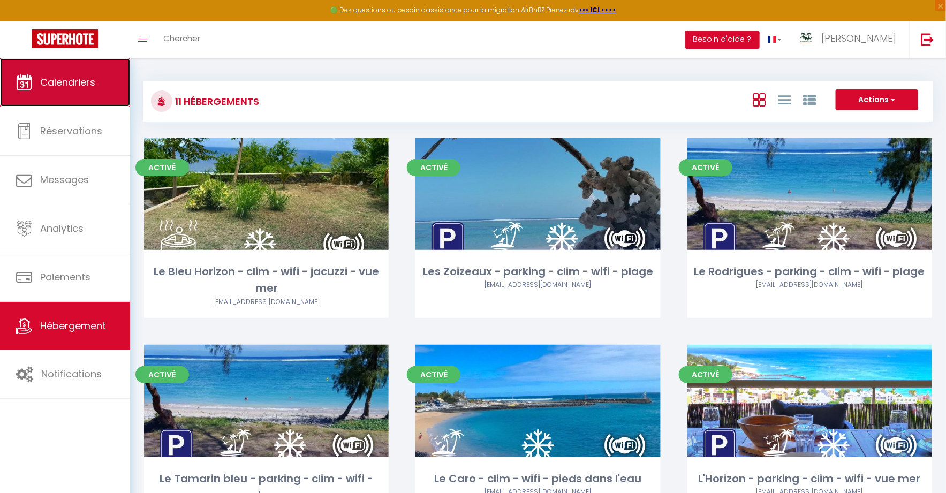
click at [101, 84] on link "Calendriers" at bounding box center [65, 82] width 130 height 48
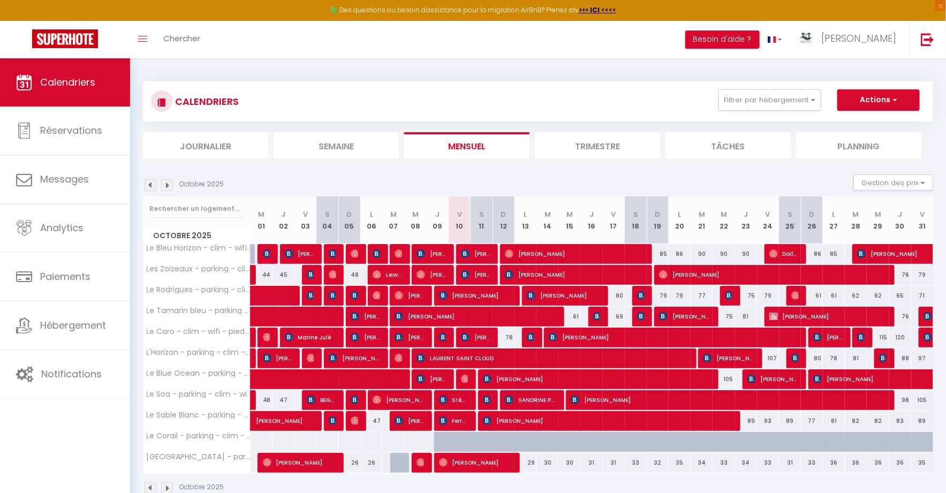
click at [760, 26] on li "Besoin d'aide ?" at bounding box center [722, 39] width 74 height 37
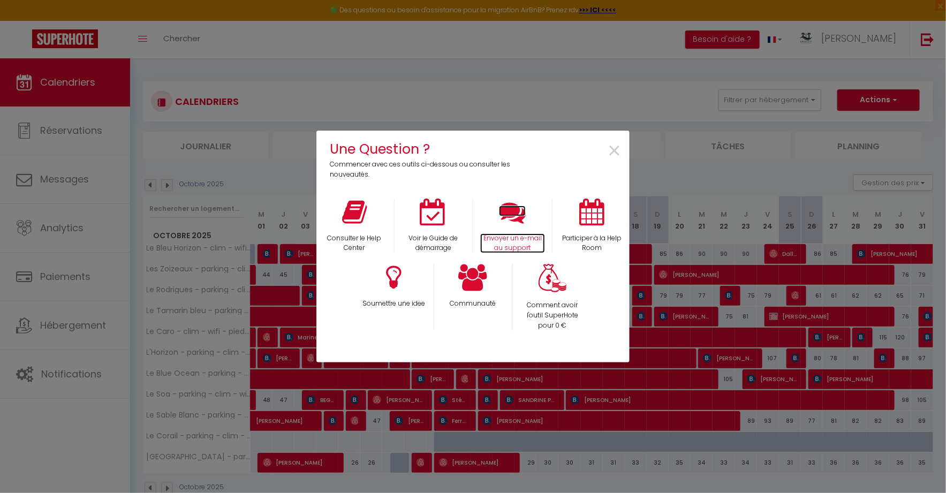
click at [510, 236] on p "Envoyer un e-mail au support" at bounding box center [512, 243] width 65 height 20
click at [614, 147] on span "×" at bounding box center [614, 151] width 14 height 34
